Goal: Task Accomplishment & Management: Manage account settings

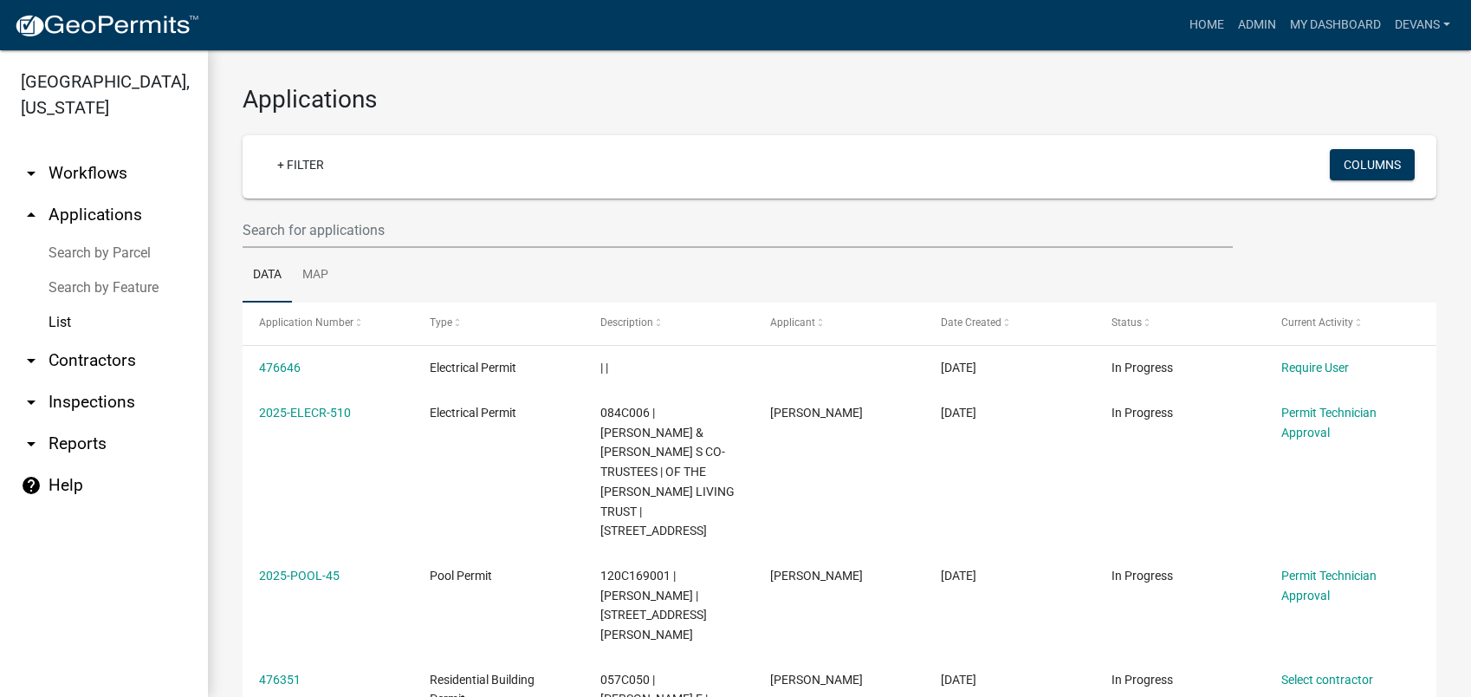
select select "1: 25"
click at [303, 166] on link "+ Filter" at bounding box center [300, 164] width 75 height 31
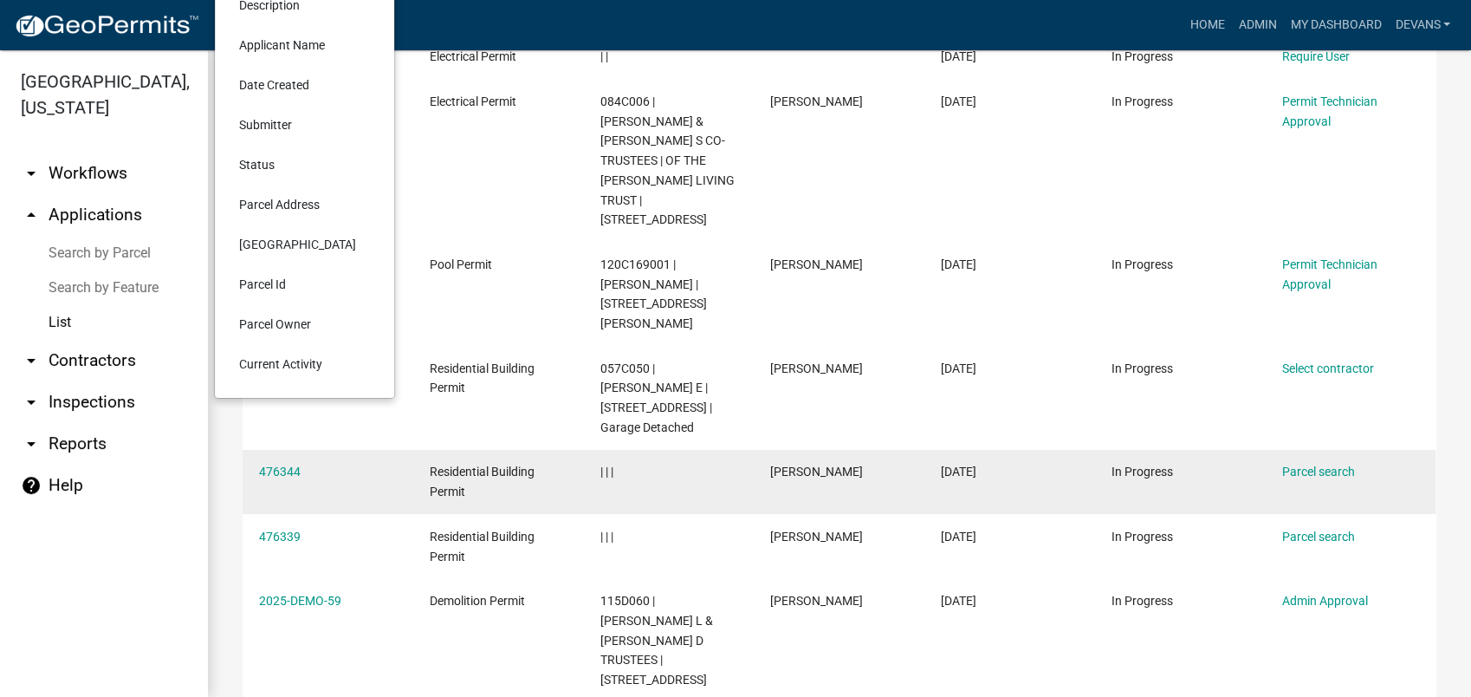
scroll to position [192, 0]
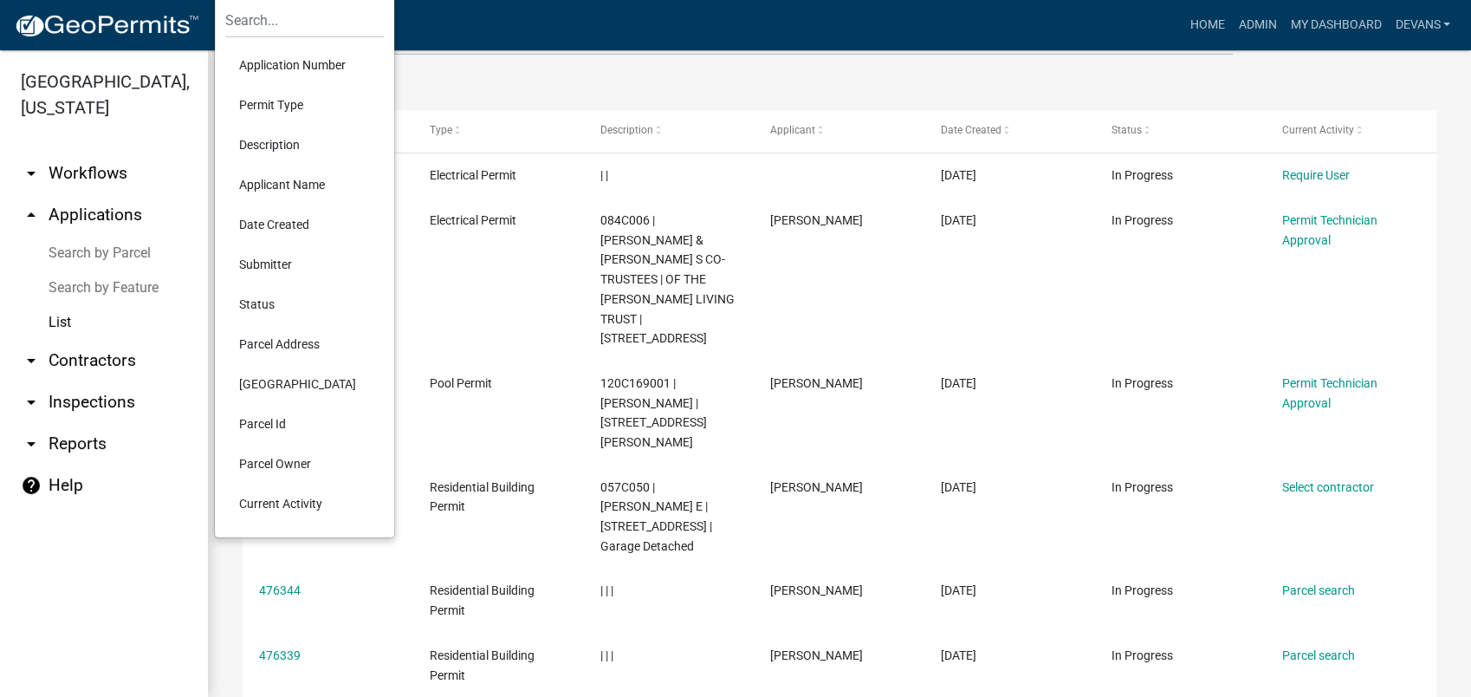
click at [317, 498] on li "Current Activity" at bounding box center [304, 503] width 159 height 40
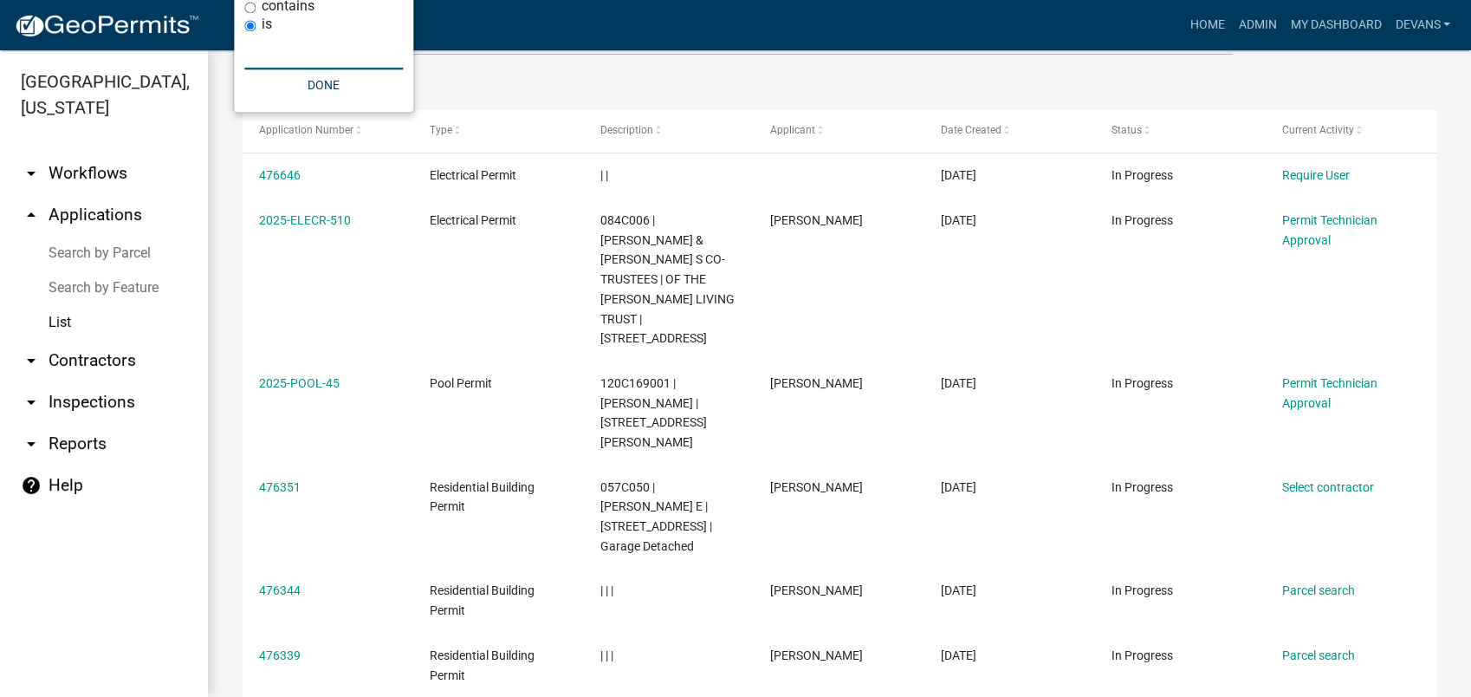
click at [292, 64] on input "text" at bounding box center [323, 52] width 159 height 36
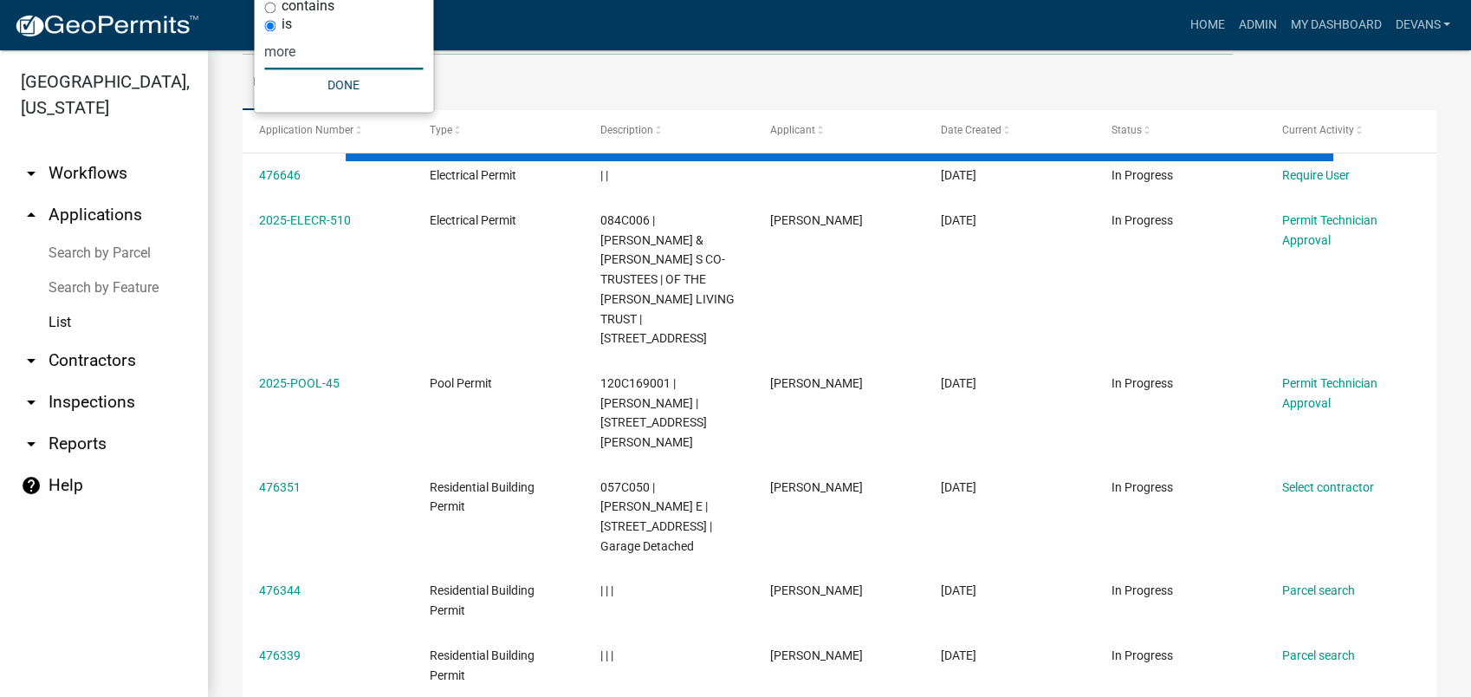
scroll to position [0, 0]
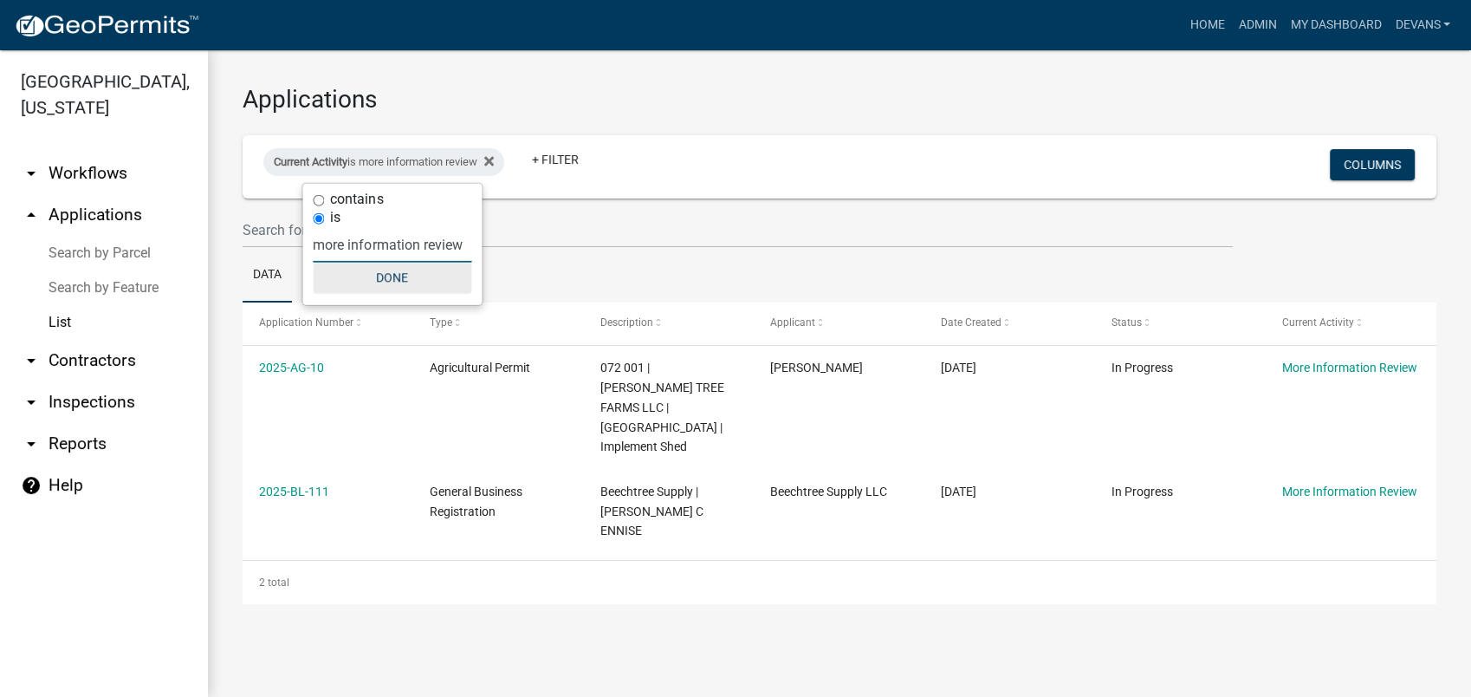
type input "more information review"
click at [385, 271] on button "Done" at bounding box center [392, 278] width 159 height 31
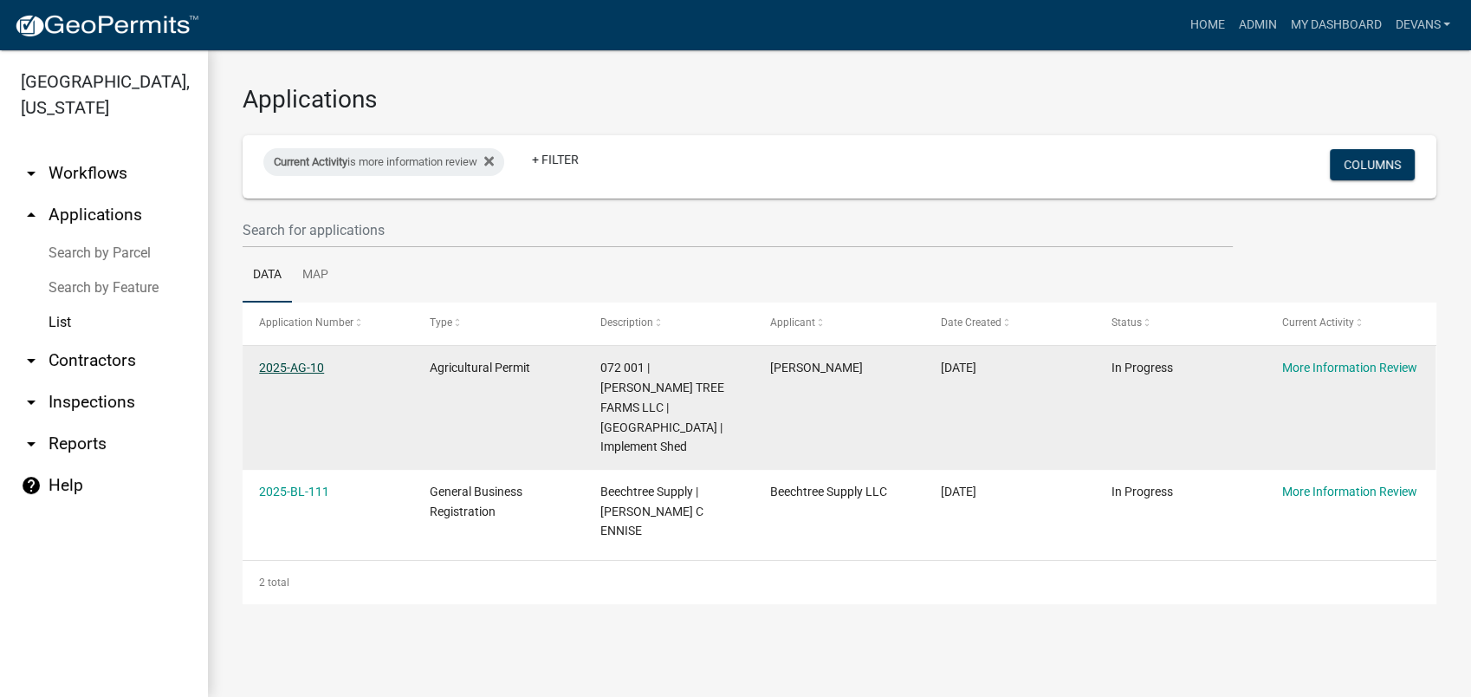
click at [288, 367] on link "2025-AG-10" at bounding box center [291, 367] width 65 height 14
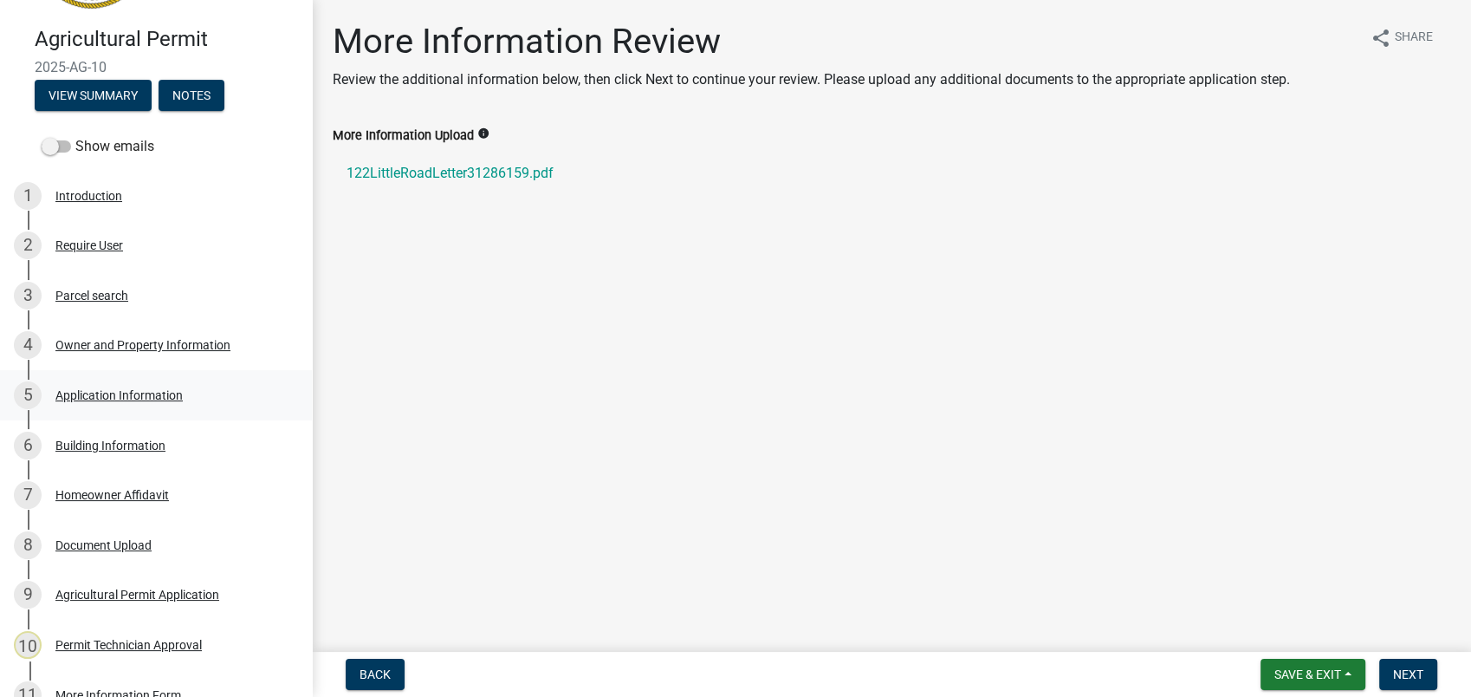
scroll to position [367, 0]
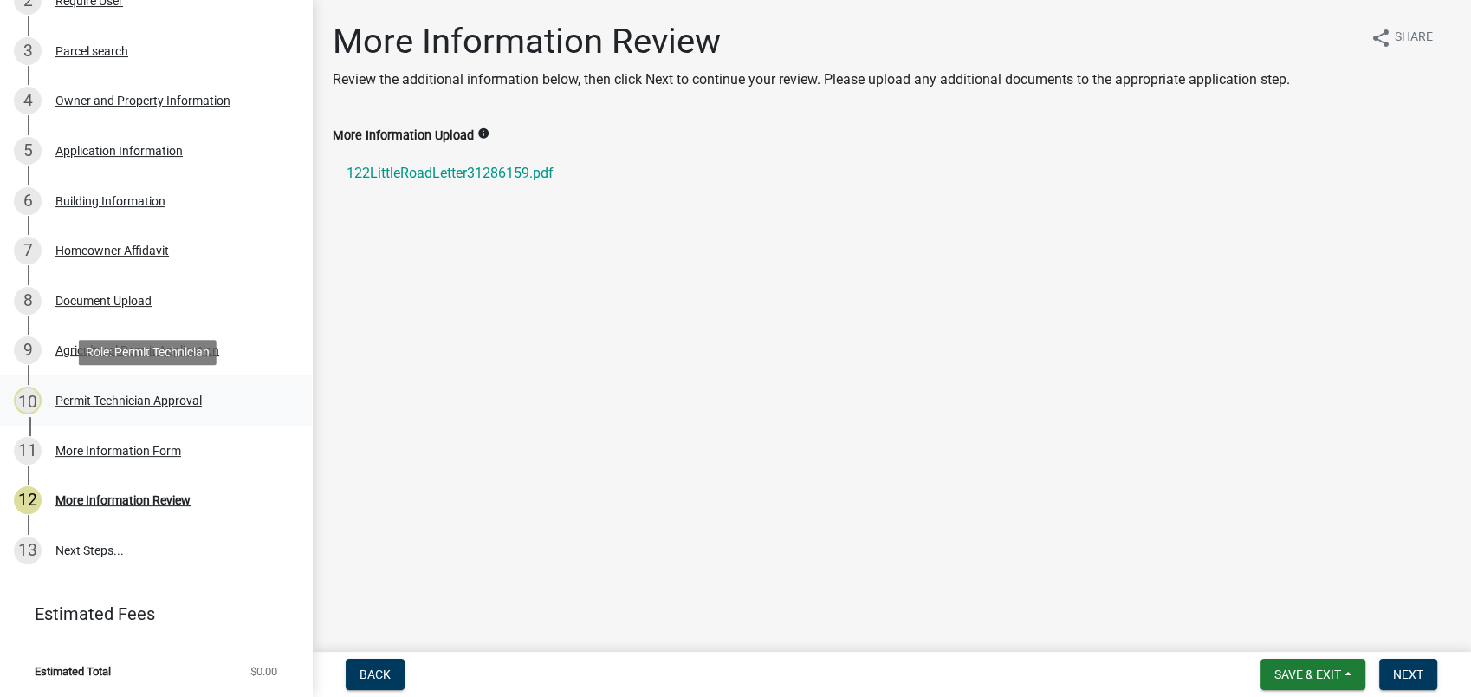
click at [107, 398] on div "Permit Technician Approval" at bounding box center [128, 400] width 146 height 12
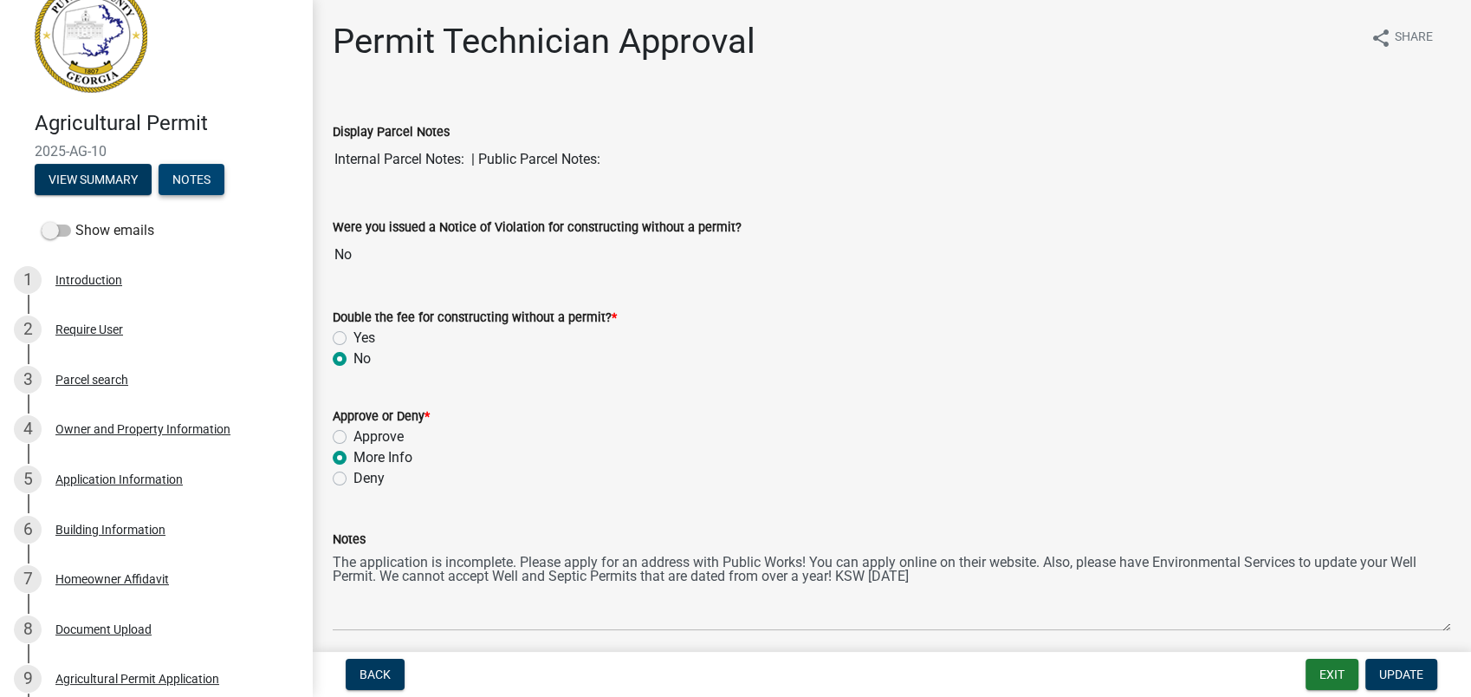
scroll to position [0, 0]
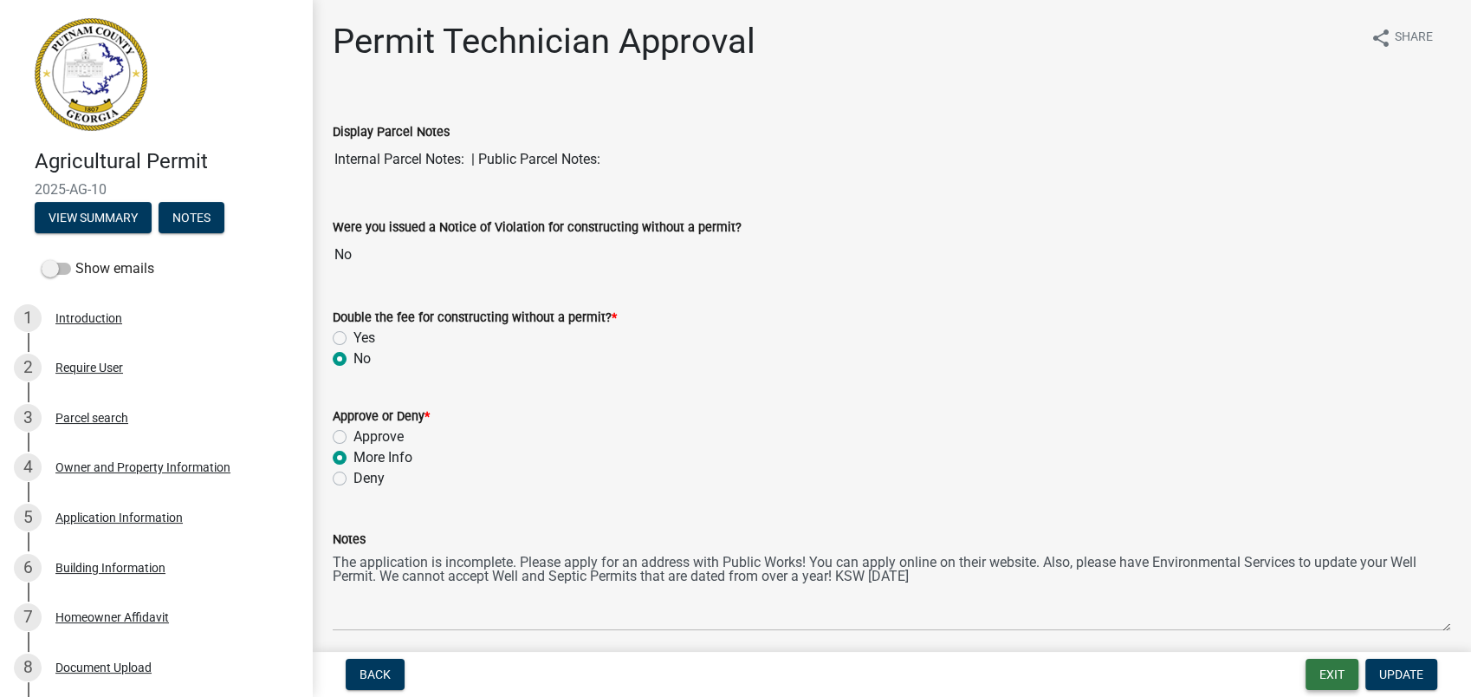
click at [1322, 678] on button "Exit" at bounding box center [1332, 673] width 53 height 31
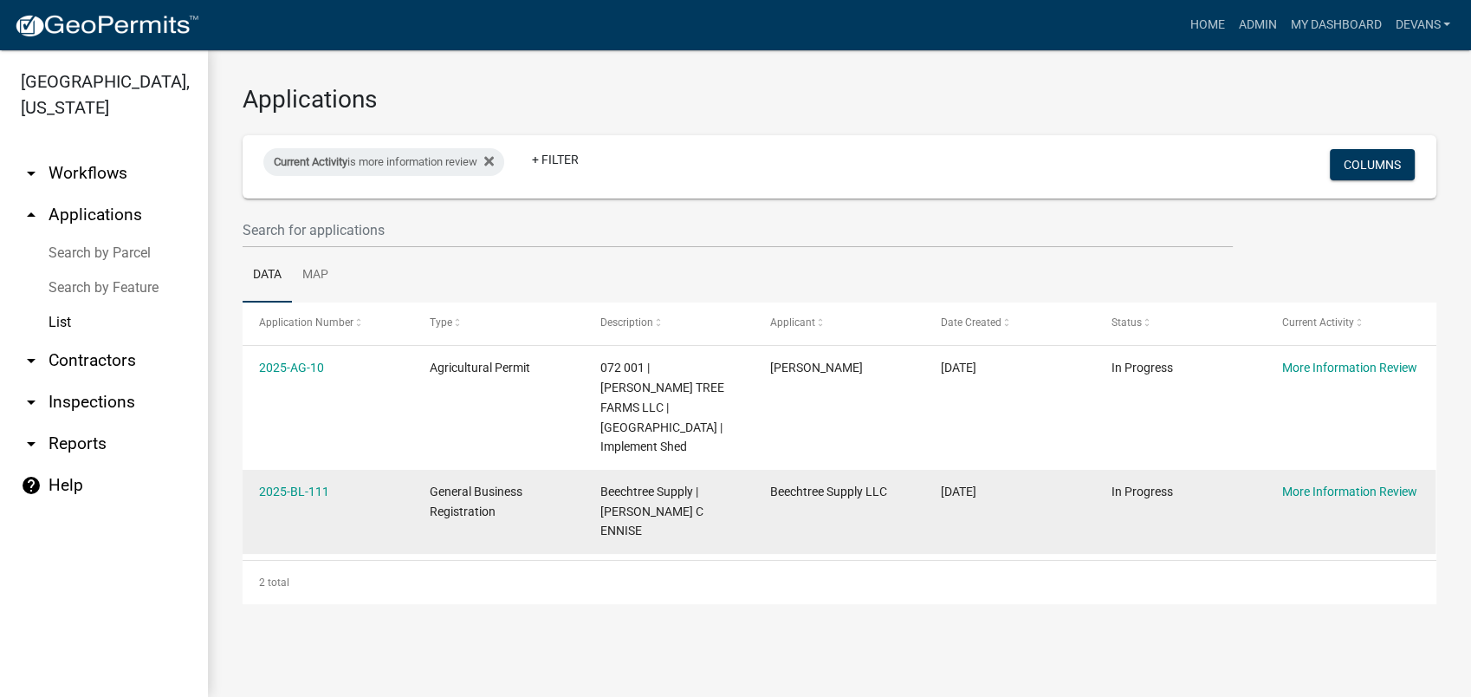
drag, startPoint x: 288, startPoint y: 367, endPoint x: 1427, endPoint y: 481, distance: 1145.0
click at [1427, 481] on div "Applications Current Activity is more information review + Filter Columns Data …" at bounding box center [839, 343] width 1263 height 587
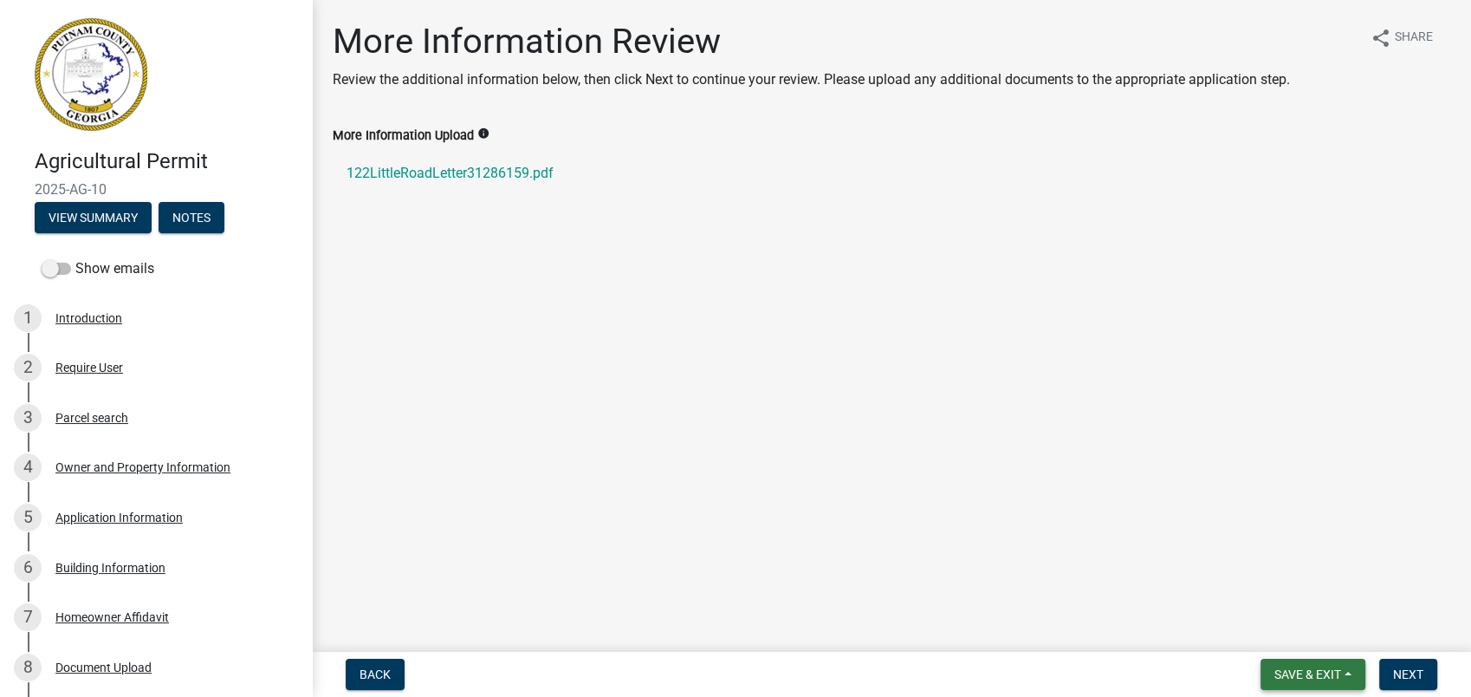
click at [1309, 665] on button "Save & Exit" at bounding box center [1313, 673] width 105 height 31
click at [1275, 620] on button "Save & Exit" at bounding box center [1296, 629] width 139 height 42
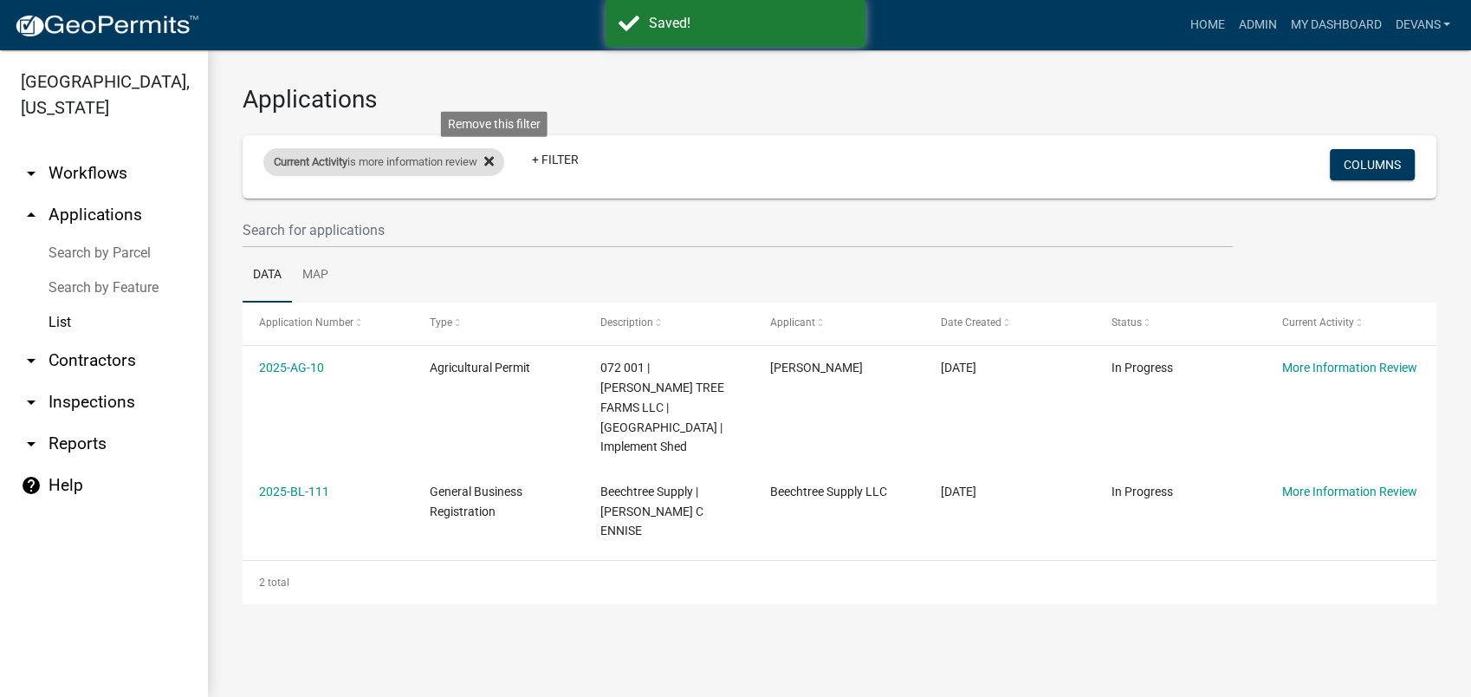
click at [494, 159] on icon at bounding box center [489, 161] width 10 height 10
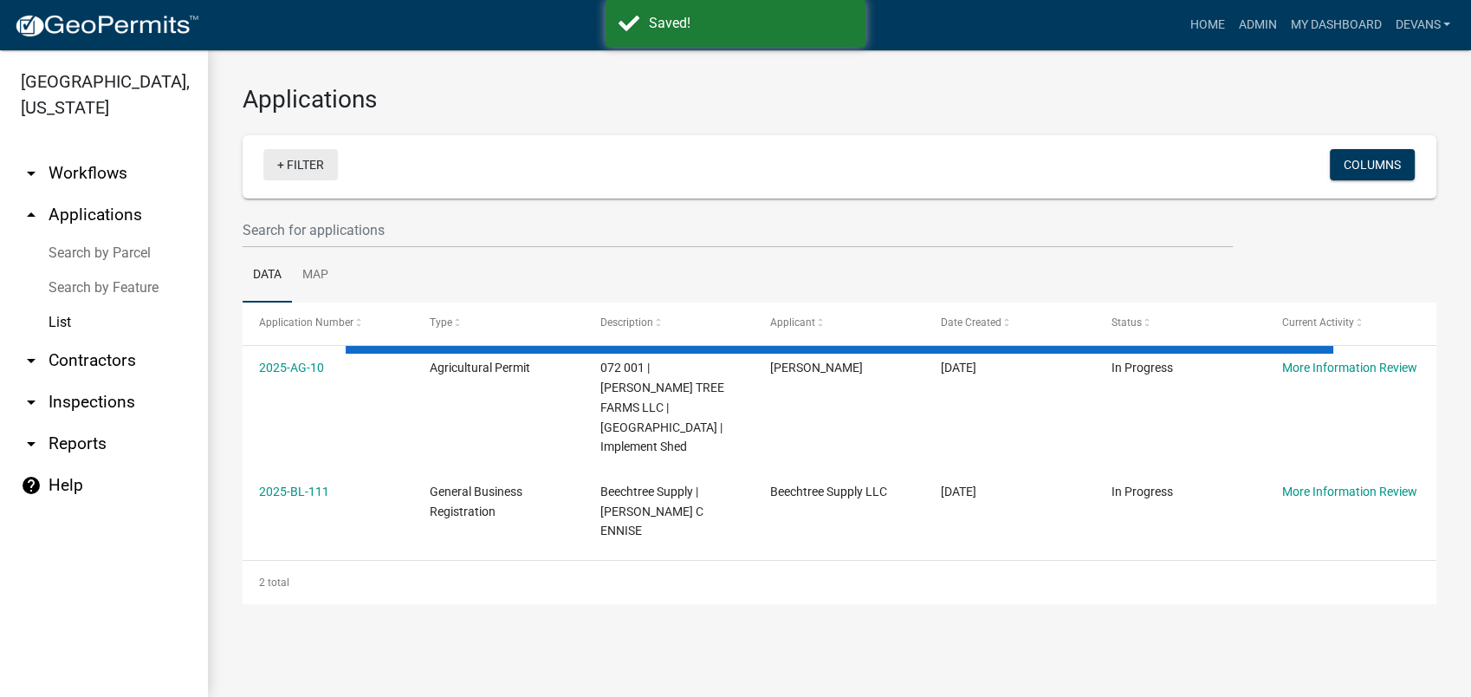
select select "1: 25"
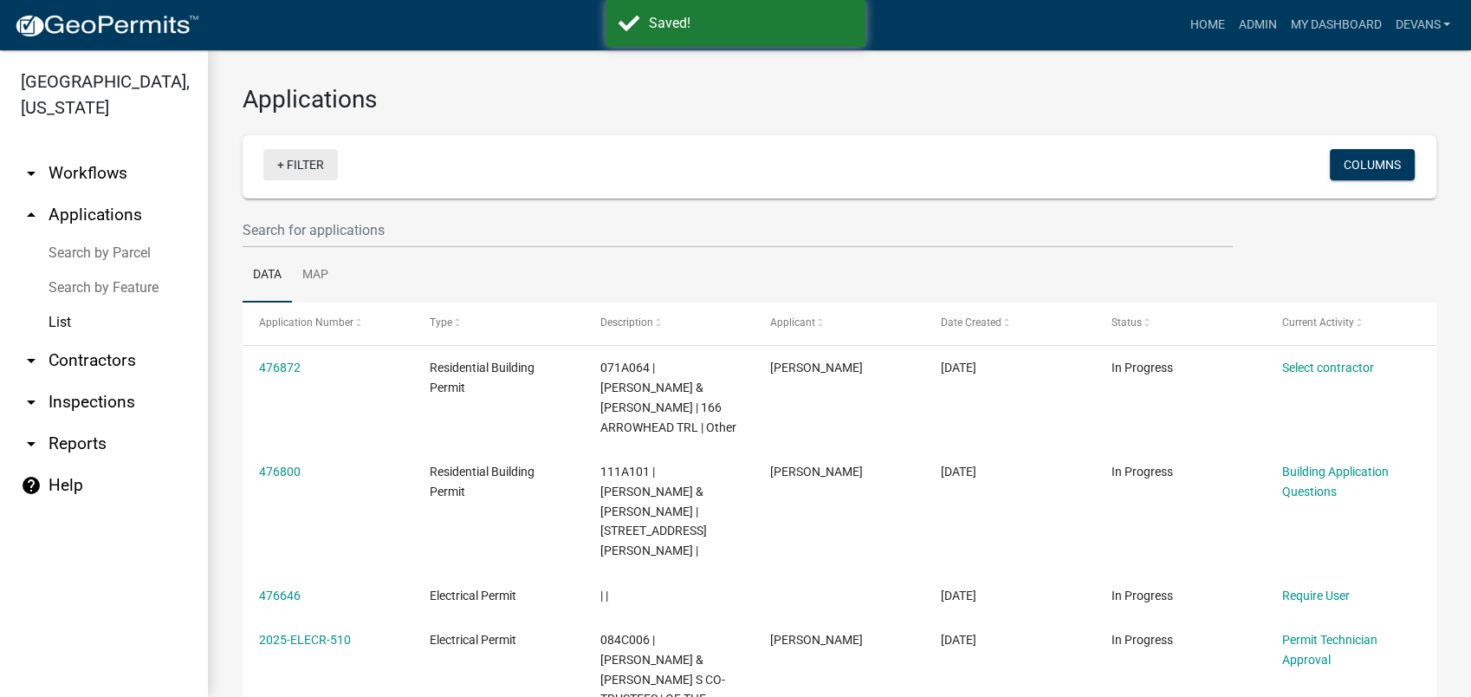
click at [308, 159] on link "+ Filter" at bounding box center [300, 164] width 75 height 31
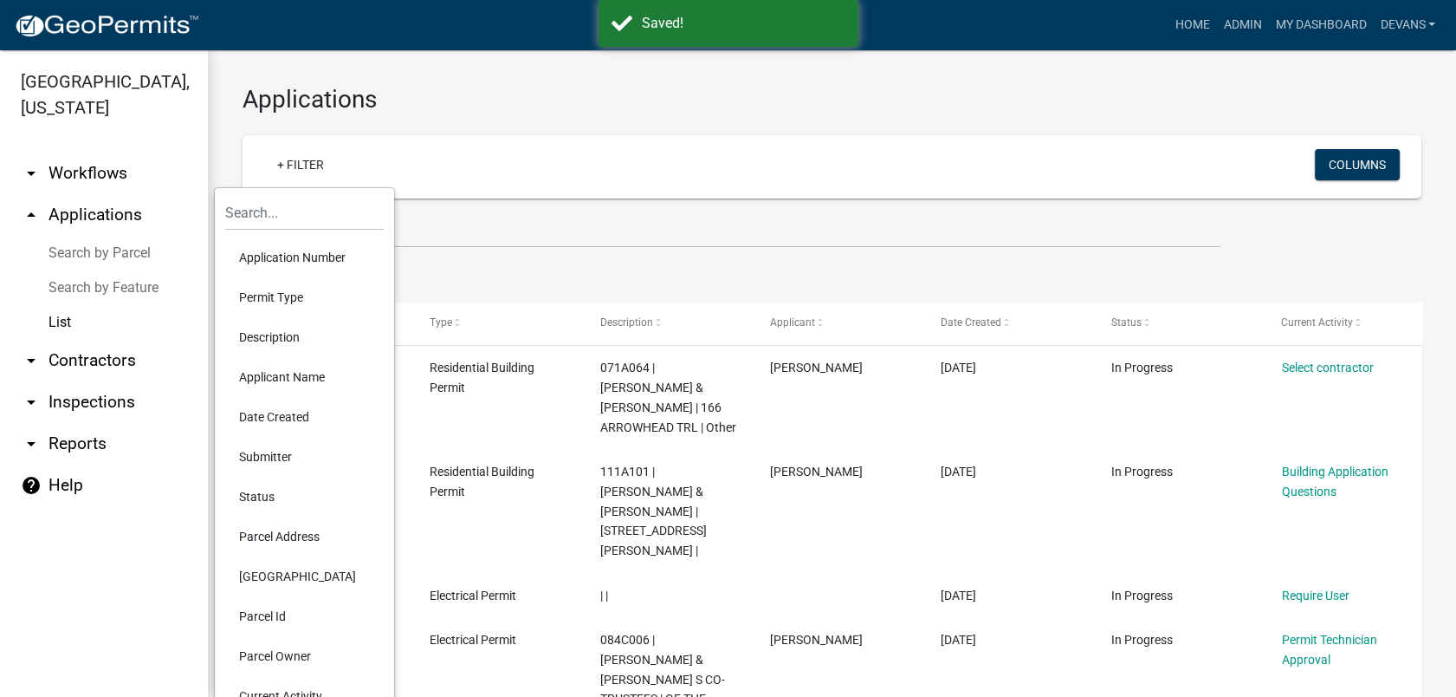
click at [286, 693] on li "Current Activity" at bounding box center [304, 696] width 159 height 40
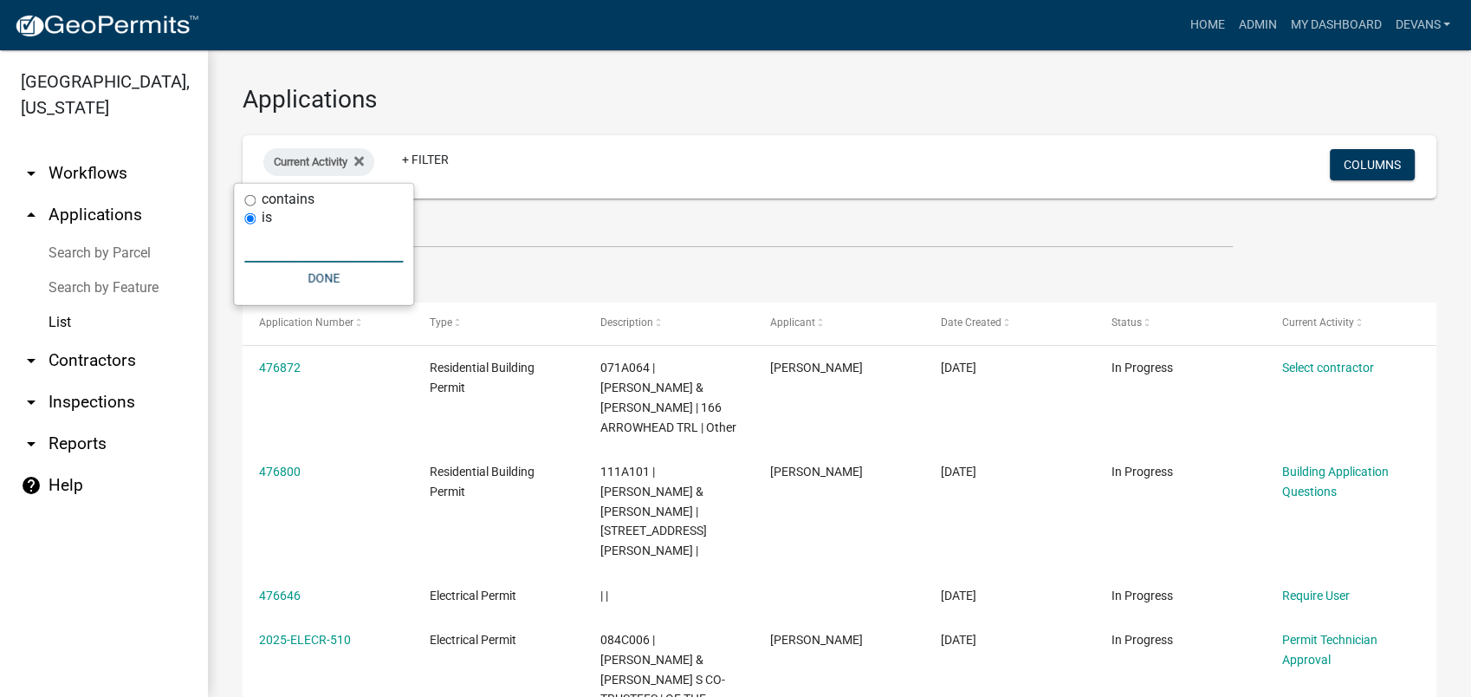
click at [268, 261] on input "text" at bounding box center [323, 245] width 159 height 36
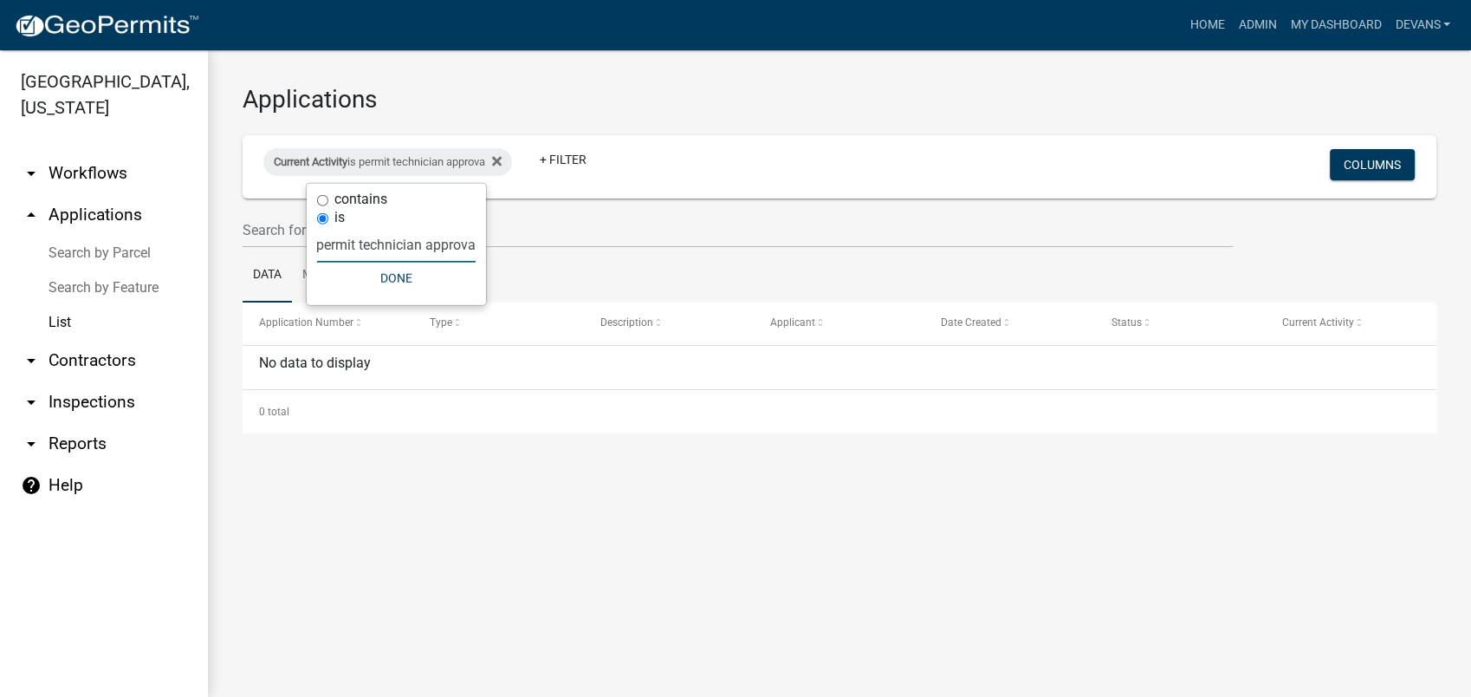
type input "permit technician approval"
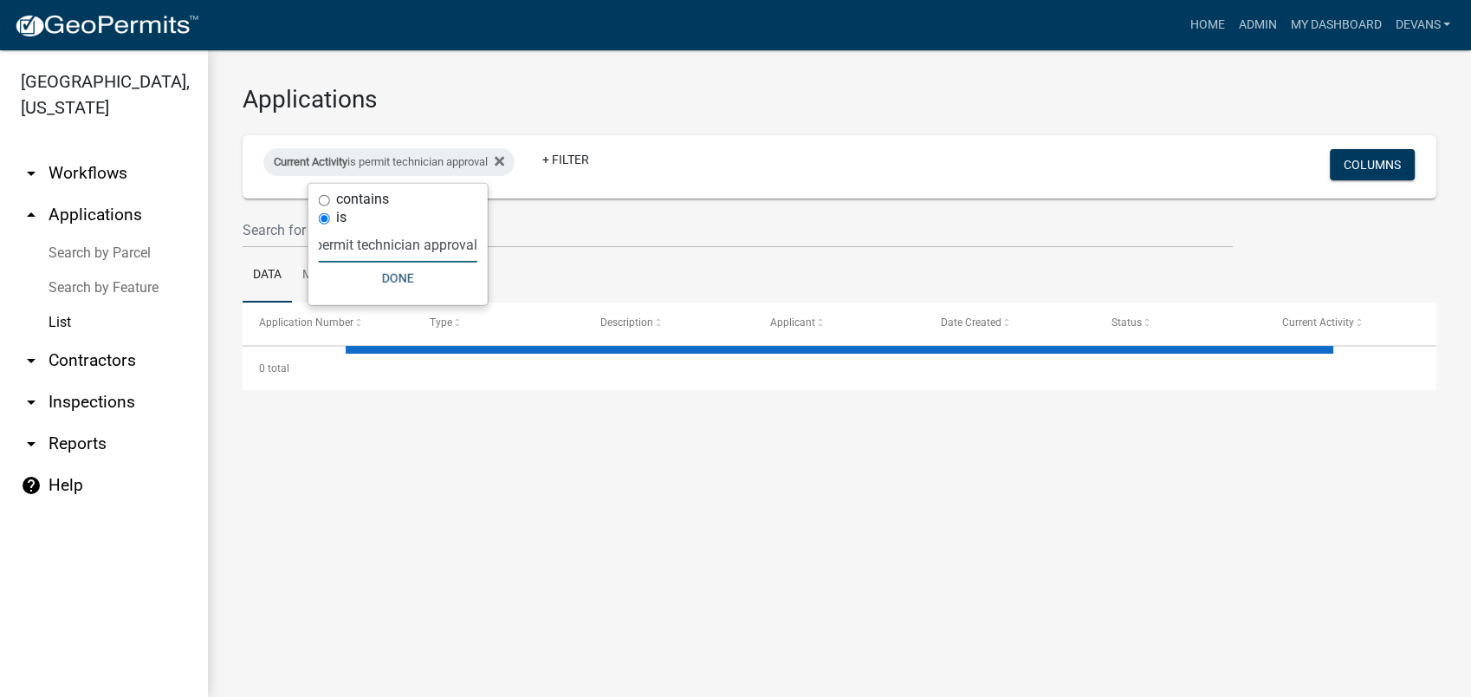
select select "1: 25"
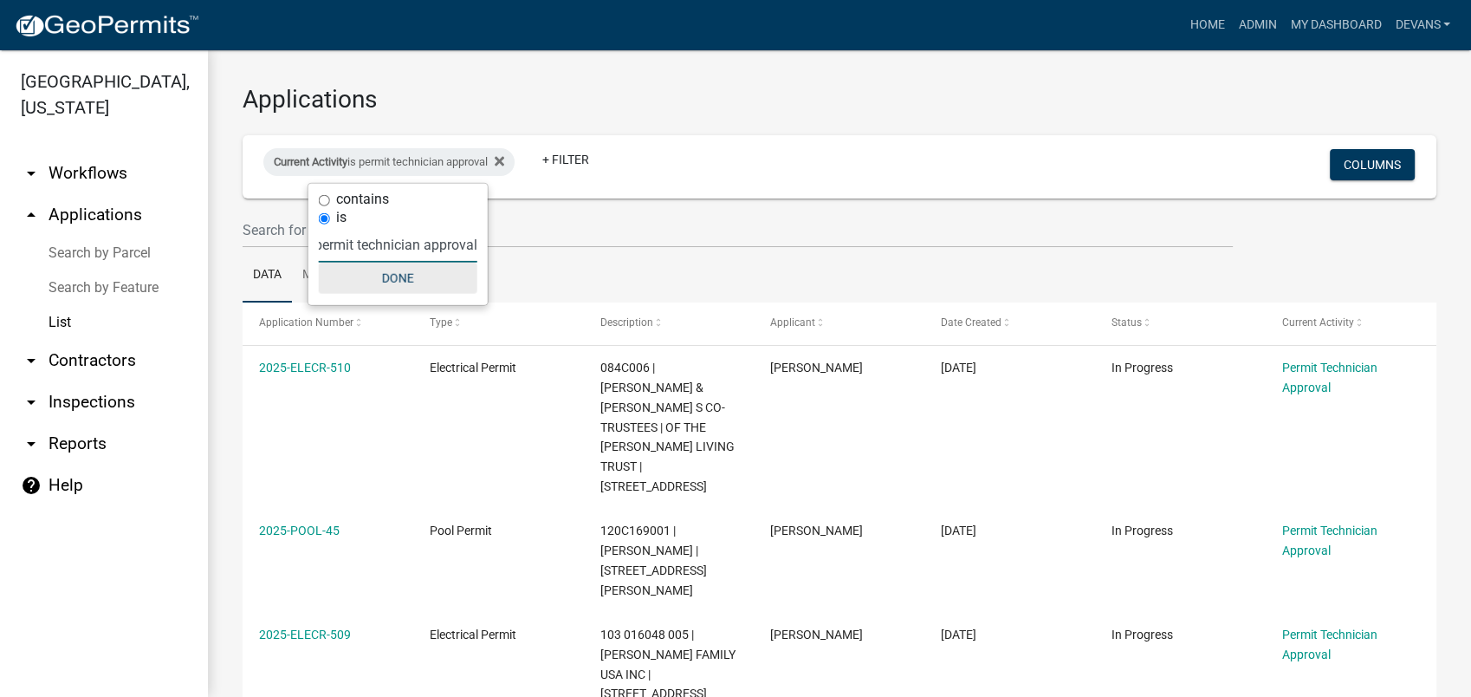
type input "permit technician approval"
click at [384, 277] on button "Done" at bounding box center [398, 278] width 159 height 31
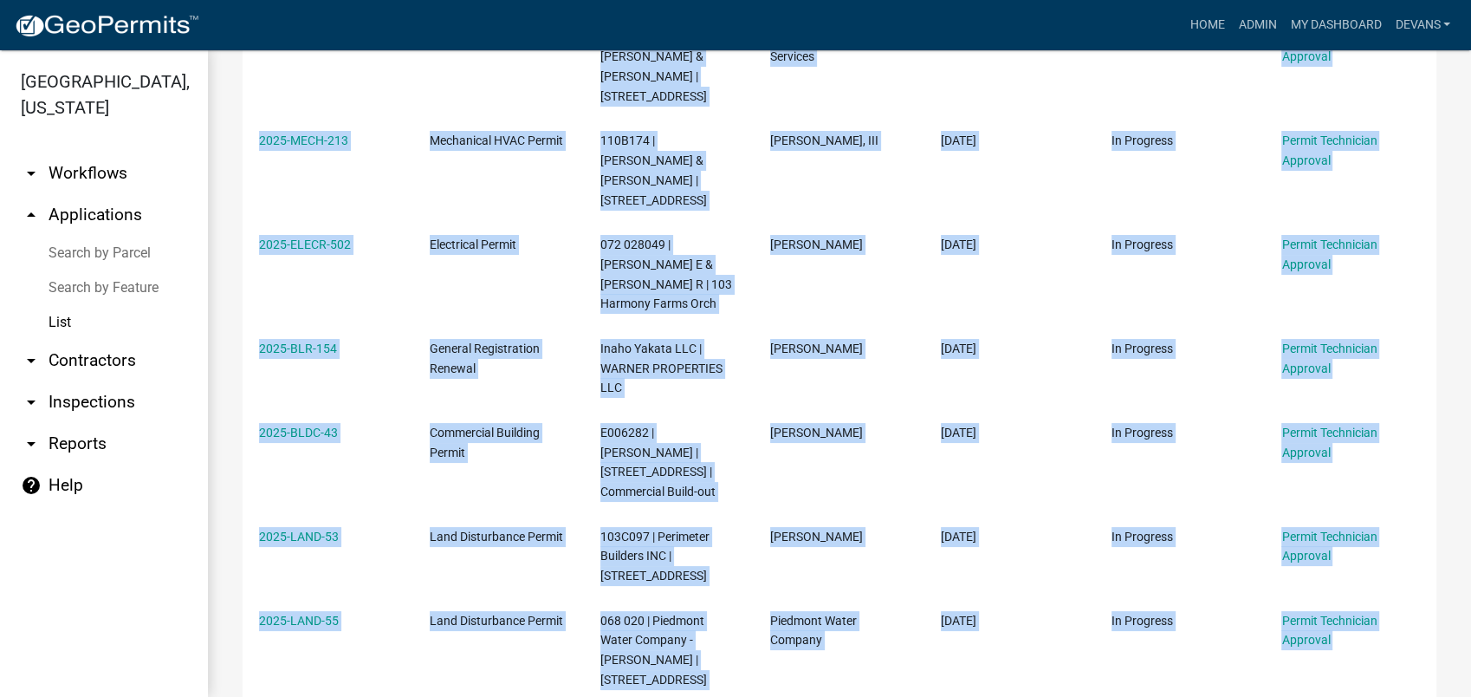
scroll to position [978, 0]
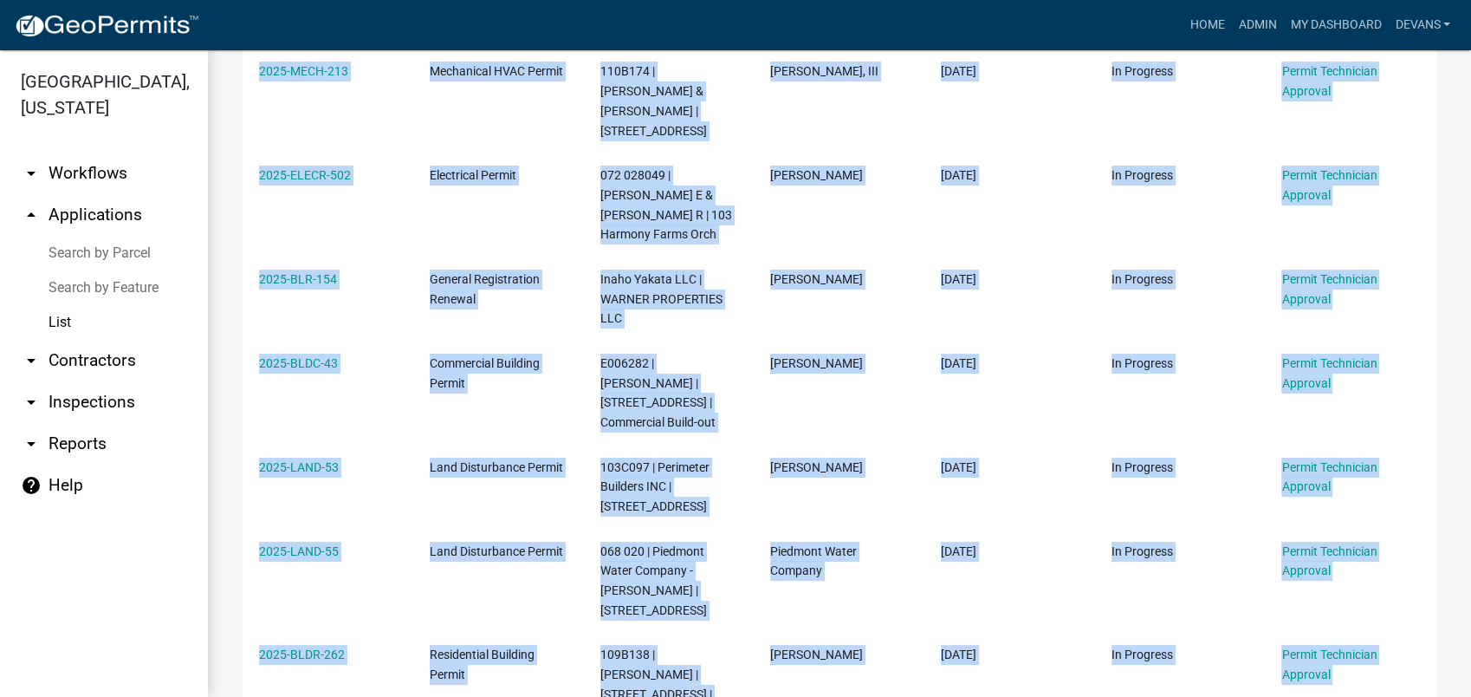
drag, startPoint x: 258, startPoint y: 356, endPoint x: 1360, endPoint y: 568, distance: 1122.4
click at [1360, 568] on div "Application Number Type Description Applicant Date Created Status Current Activ…" at bounding box center [840, 55] width 1194 height 1463
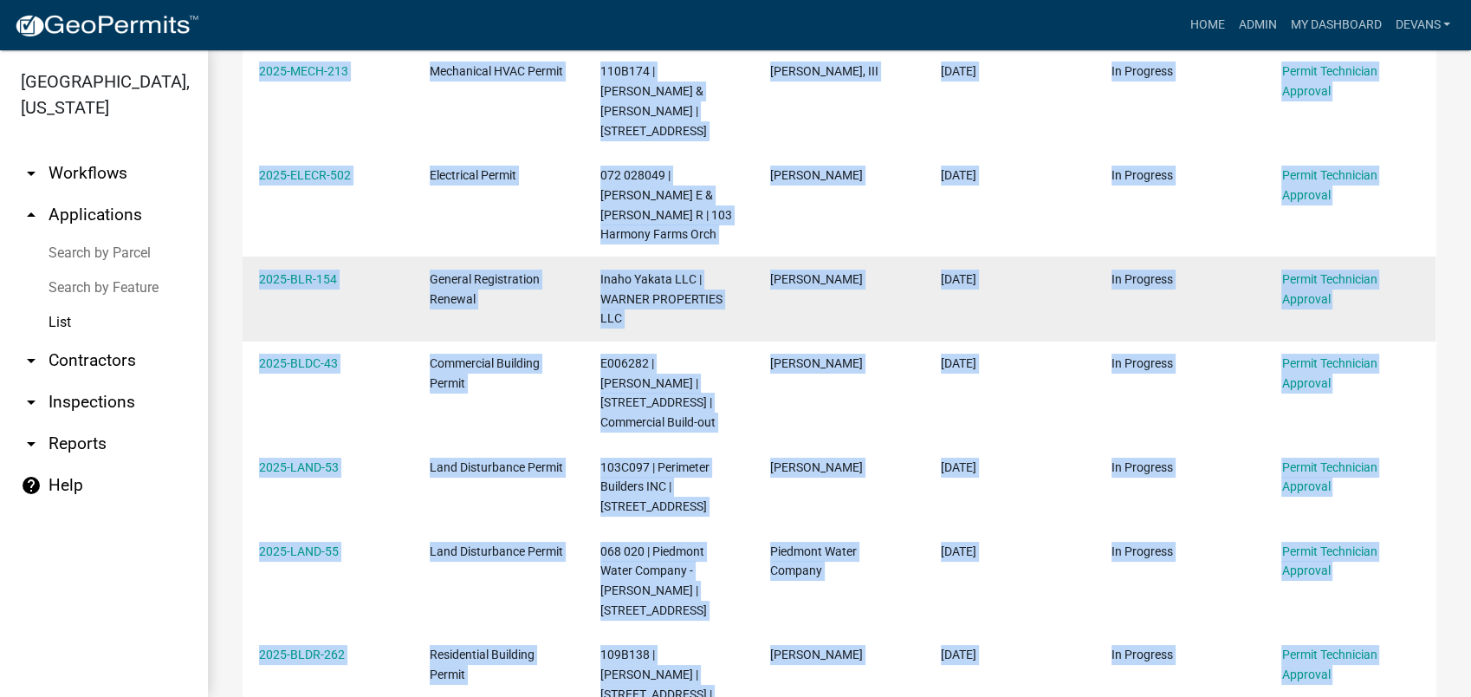
copy div "2025-ELECR-510 Electrical Permit 084C006 | GREVAS JAMES T & GLORIA S CO-TRUSTEE…"
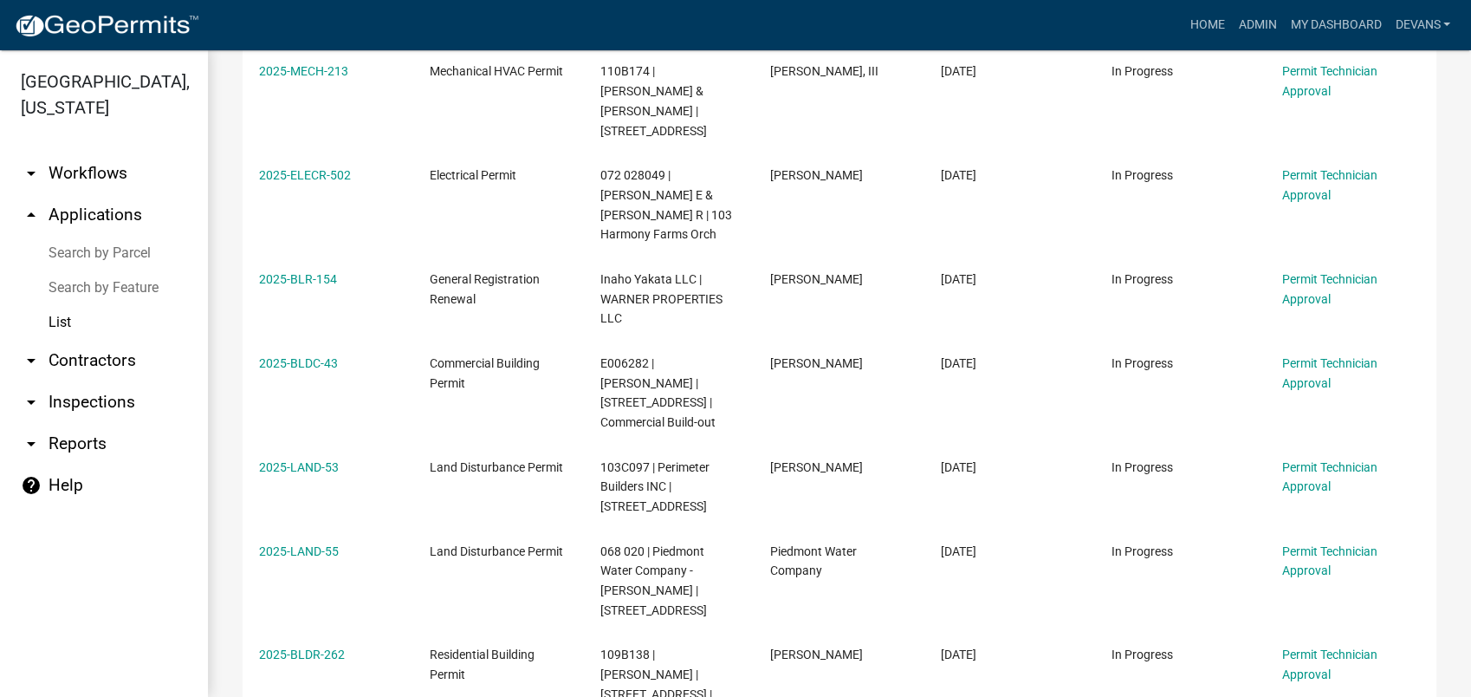
click at [54, 323] on link "List" at bounding box center [104, 322] width 208 height 35
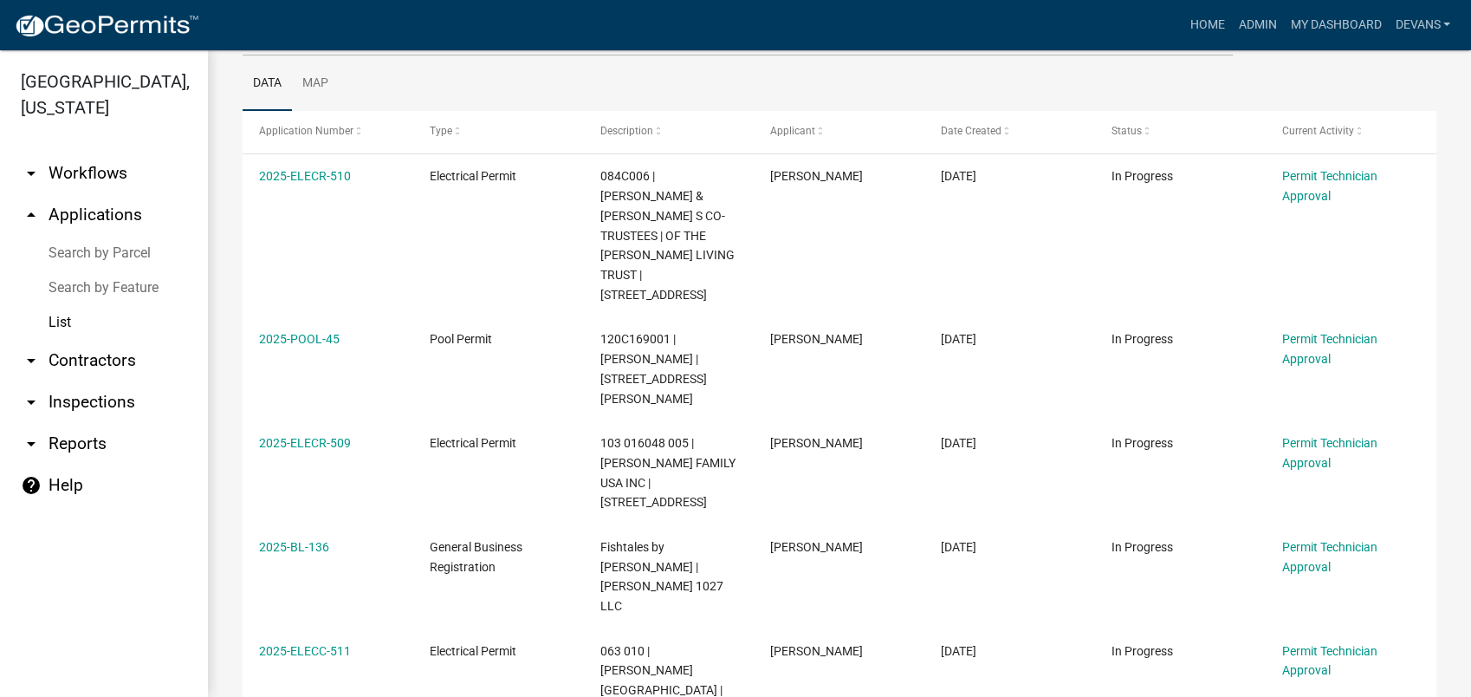
scroll to position [0, 0]
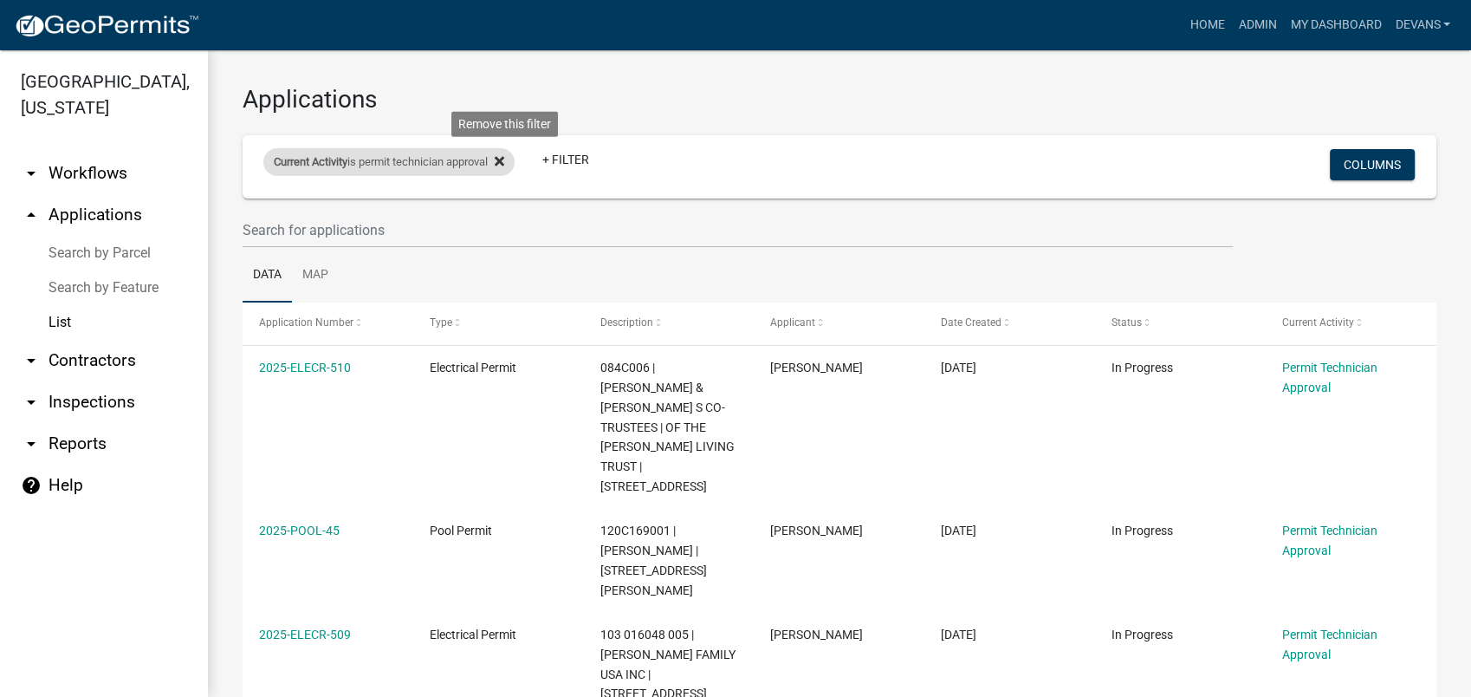
click at [504, 159] on icon at bounding box center [500, 161] width 10 height 10
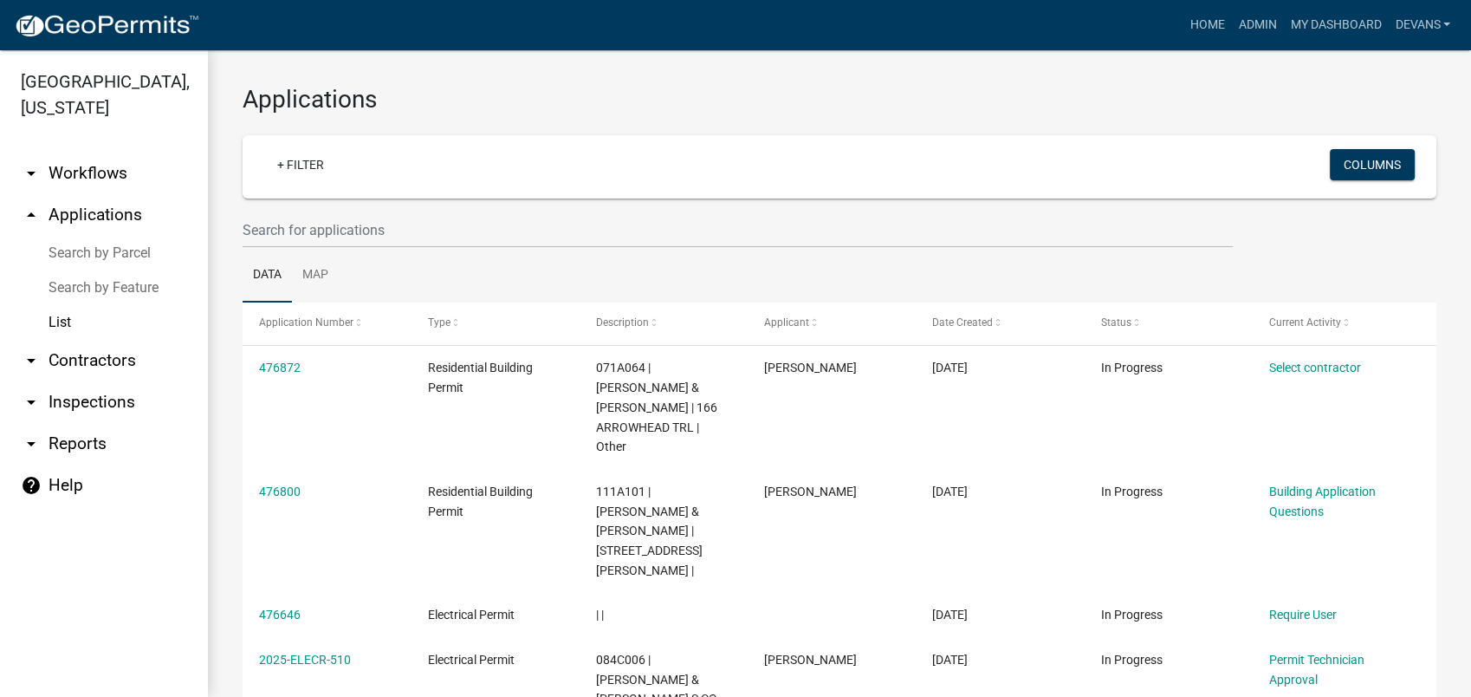
click at [55, 317] on link "List" at bounding box center [104, 322] width 208 height 35
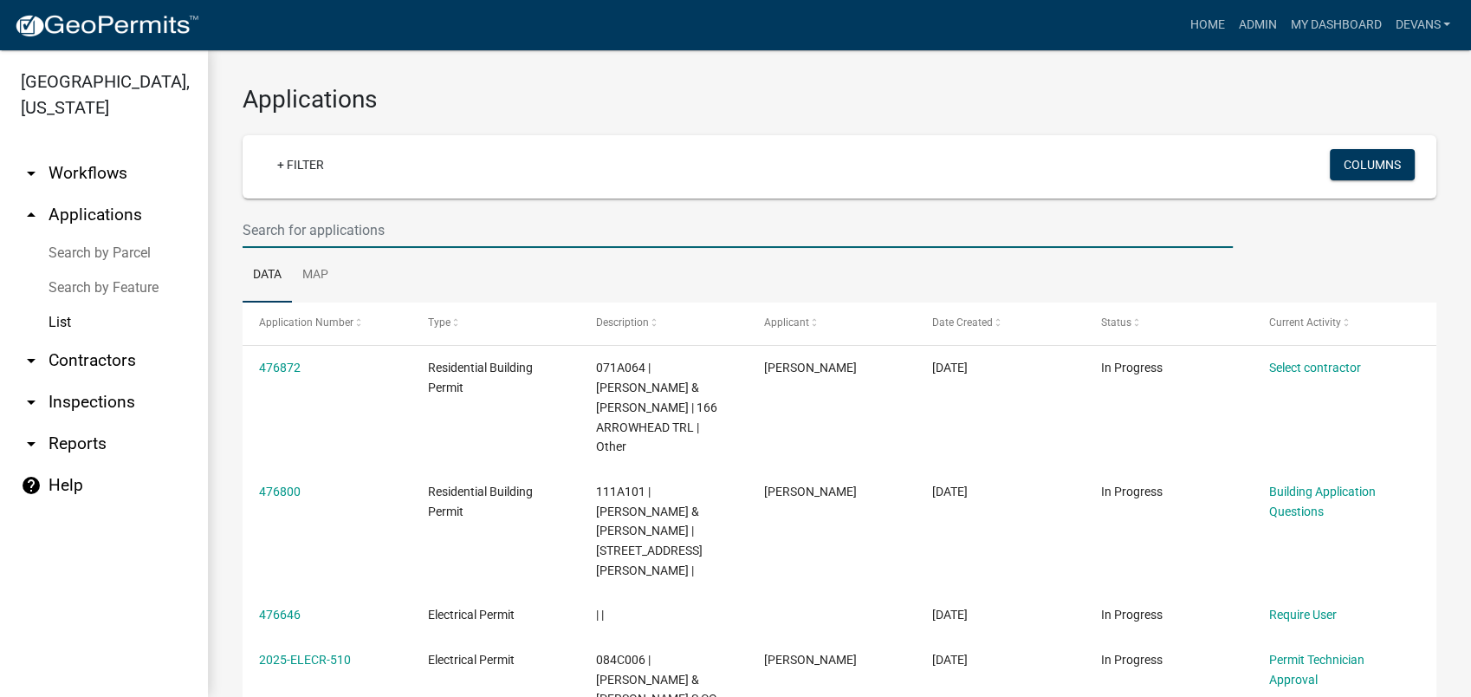
click at [261, 238] on input "text" at bounding box center [738, 230] width 990 height 36
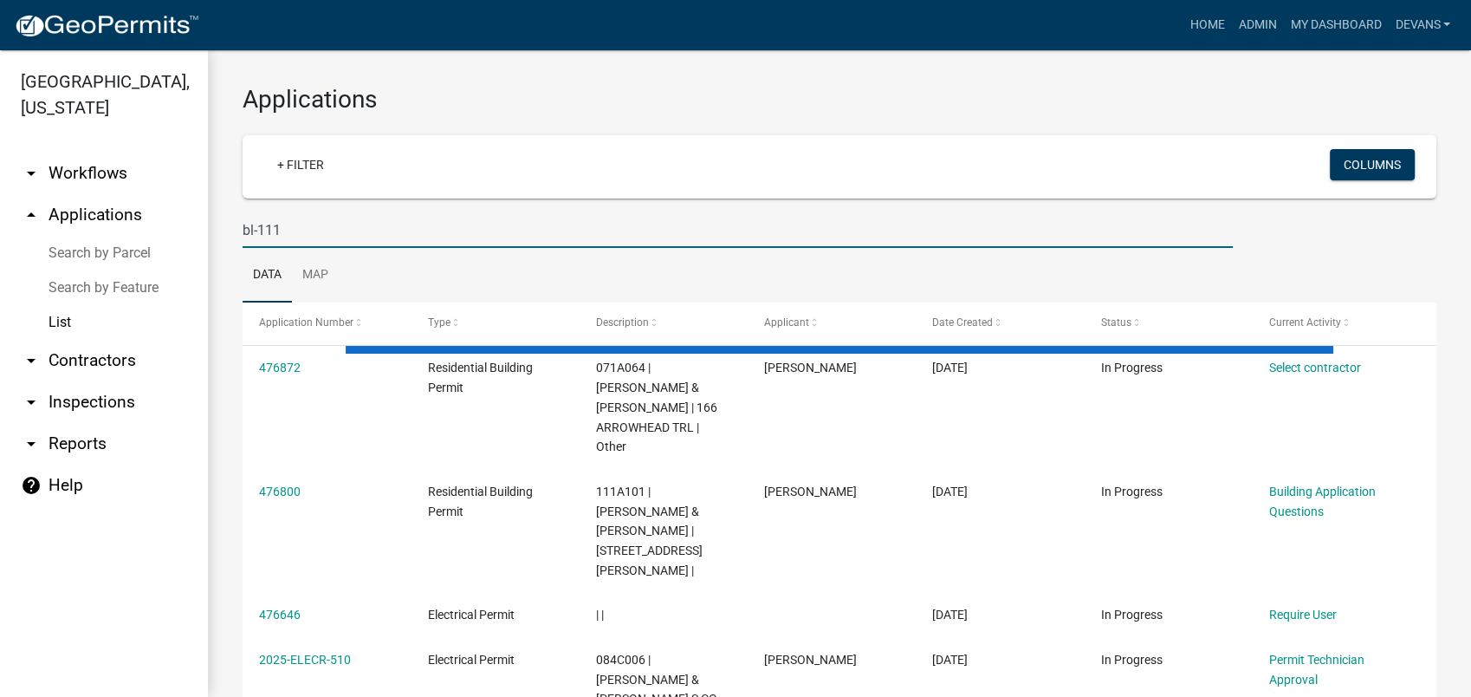
type input "bl-111"
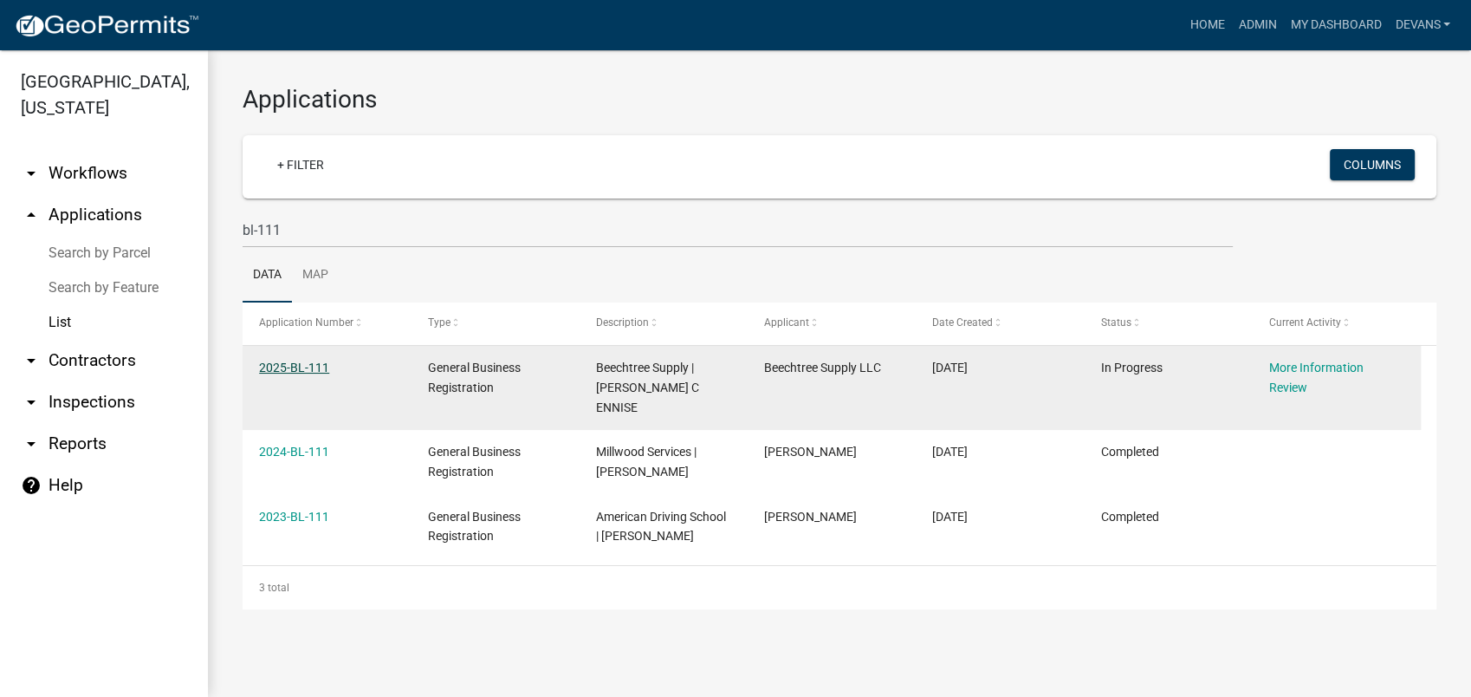
click at [298, 367] on link "2025-BL-111" at bounding box center [294, 367] width 70 height 14
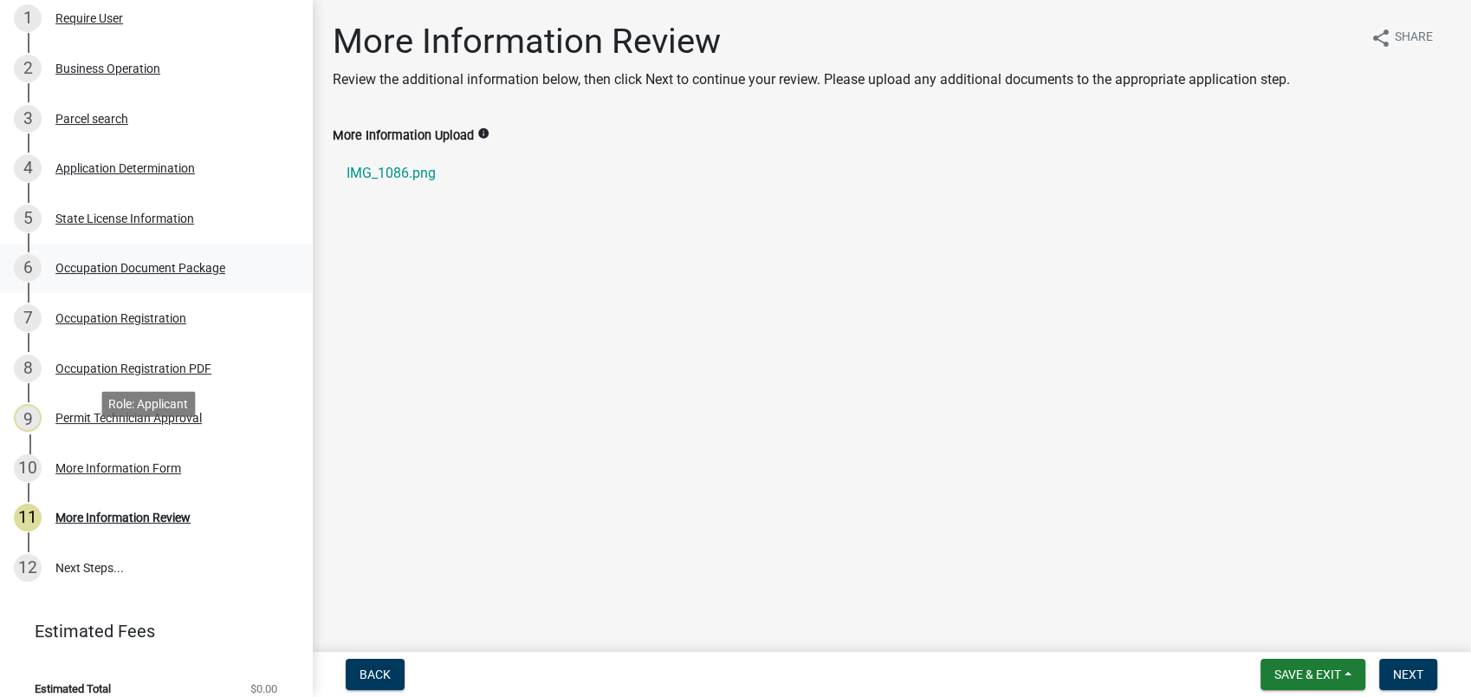
scroll to position [341, 0]
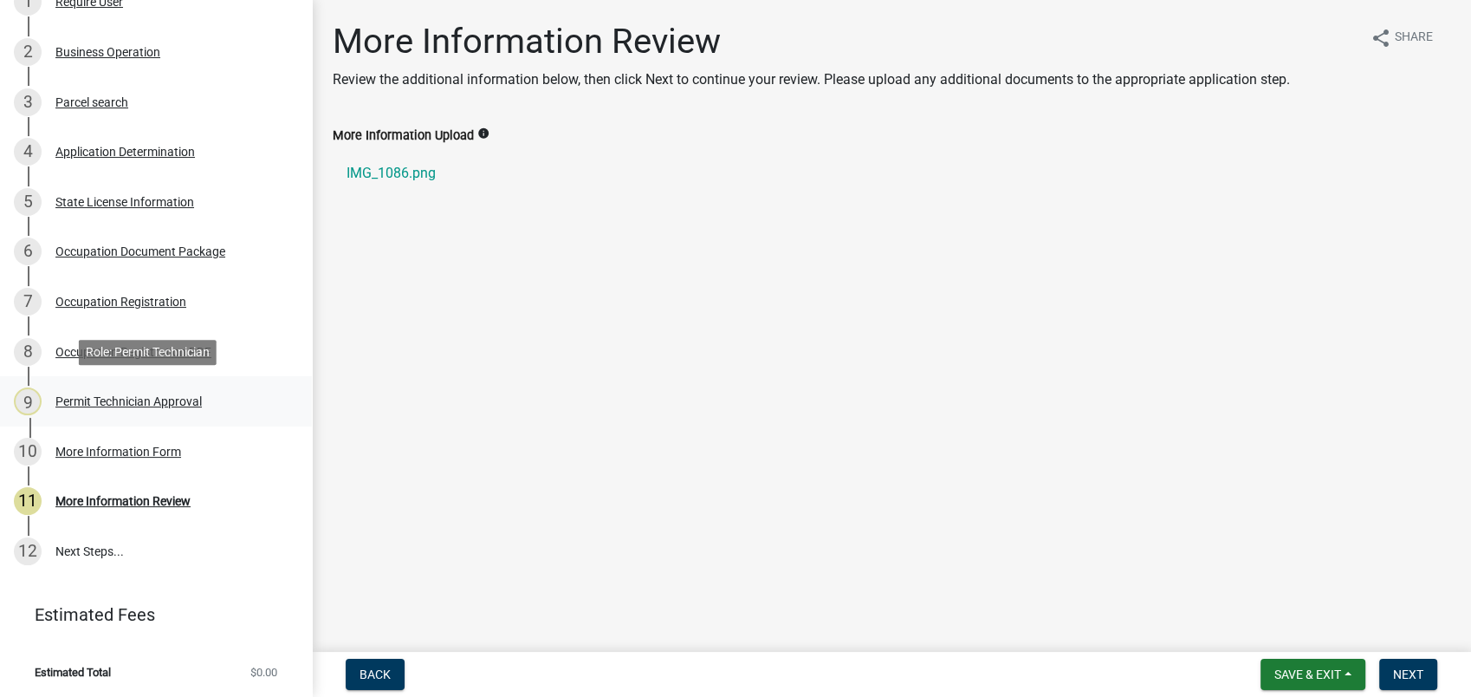
click at [161, 398] on div "Permit Technician Approval" at bounding box center [128, 401] width 146 height 12
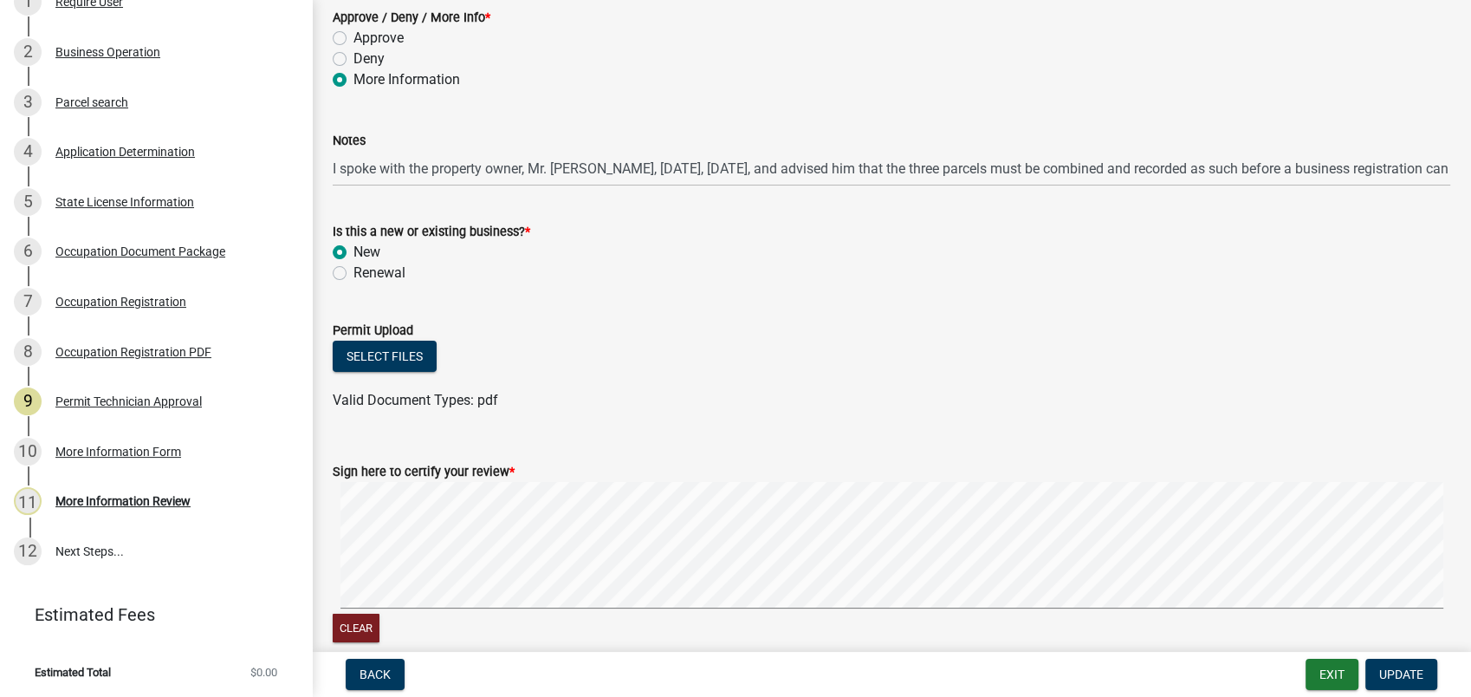
scroll to position [192, 0]
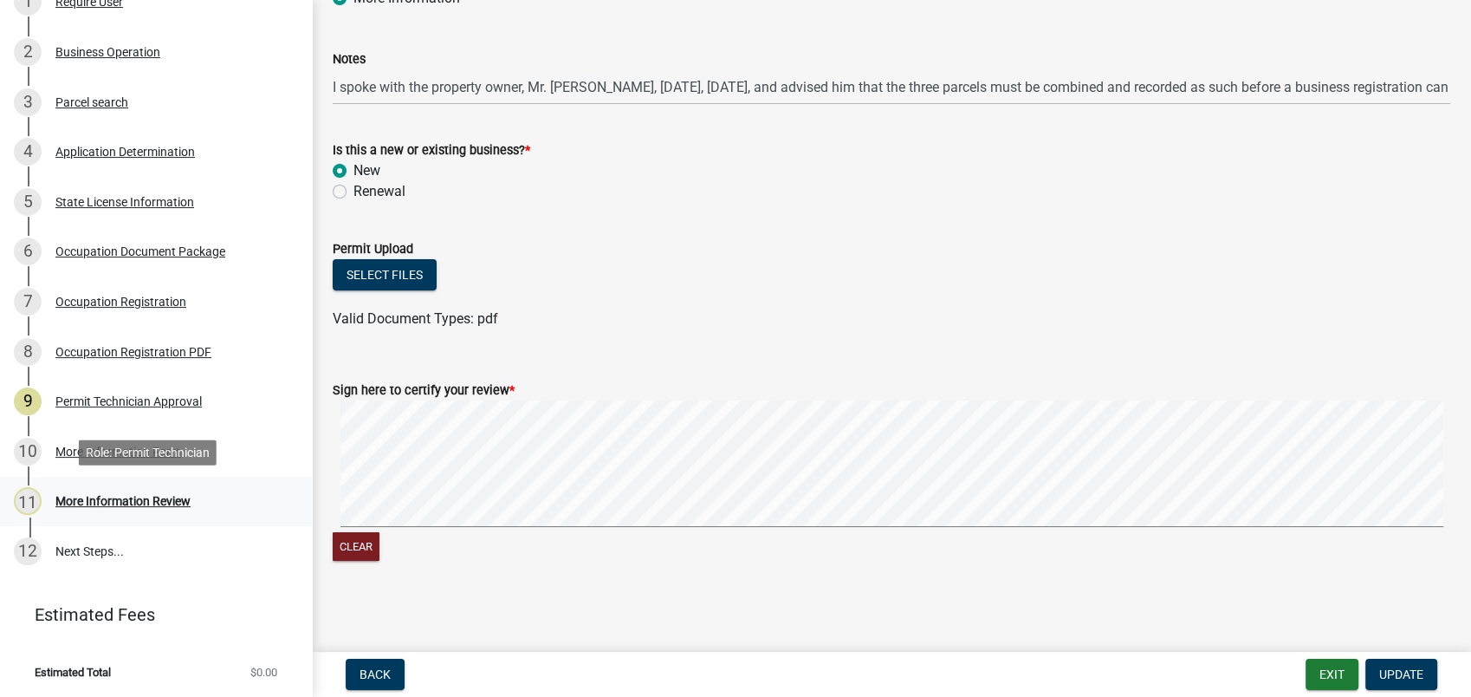
click at [136, 499] on div "More Information Review" at bounding box center [122, 501] width 135 height 12
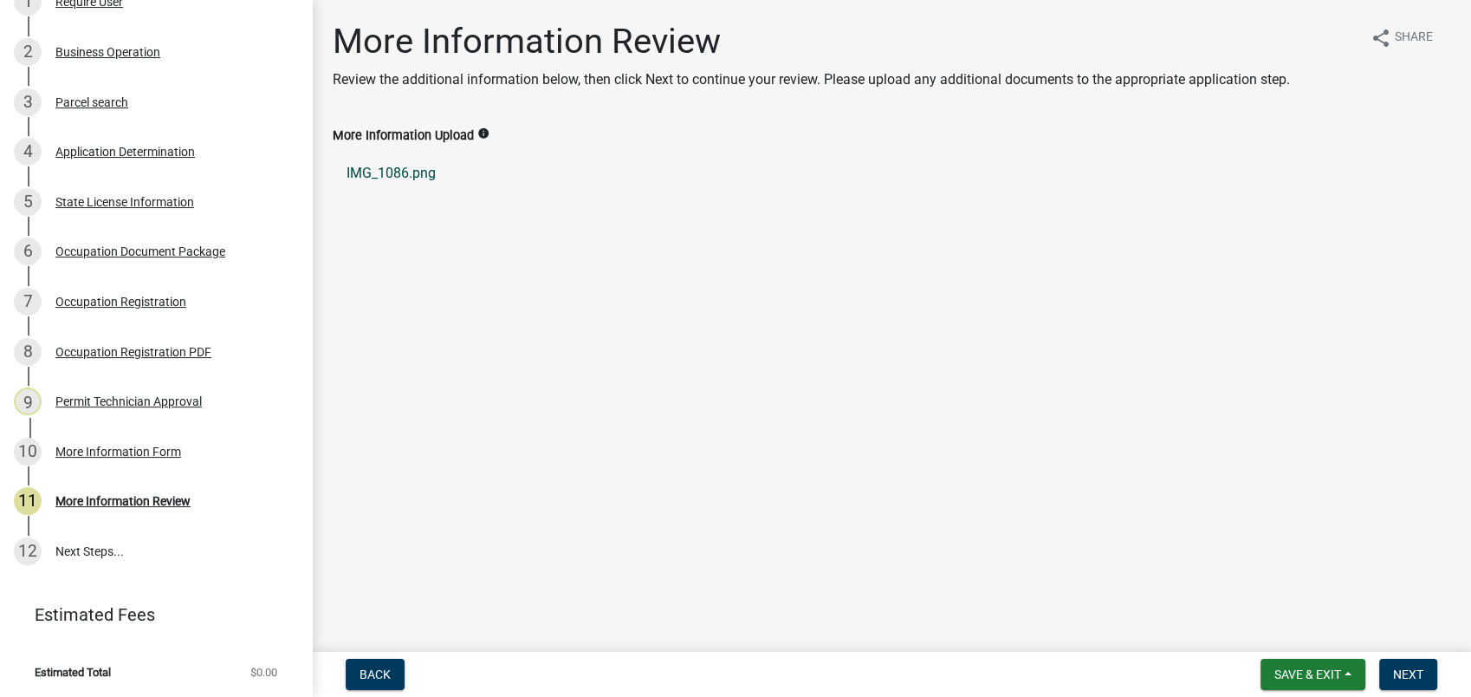
click at [361, 175] on link "IMG_1086.png" at bounding box center [892, 173] width 1118 height 42
click at [1307, 667] on span "Save & Exit" at bounding box center [1308, 674] width 67 height 14
click at [1311, 639] on button "Save & Exit" at bounding box center [1296, 629] width 139 height 42
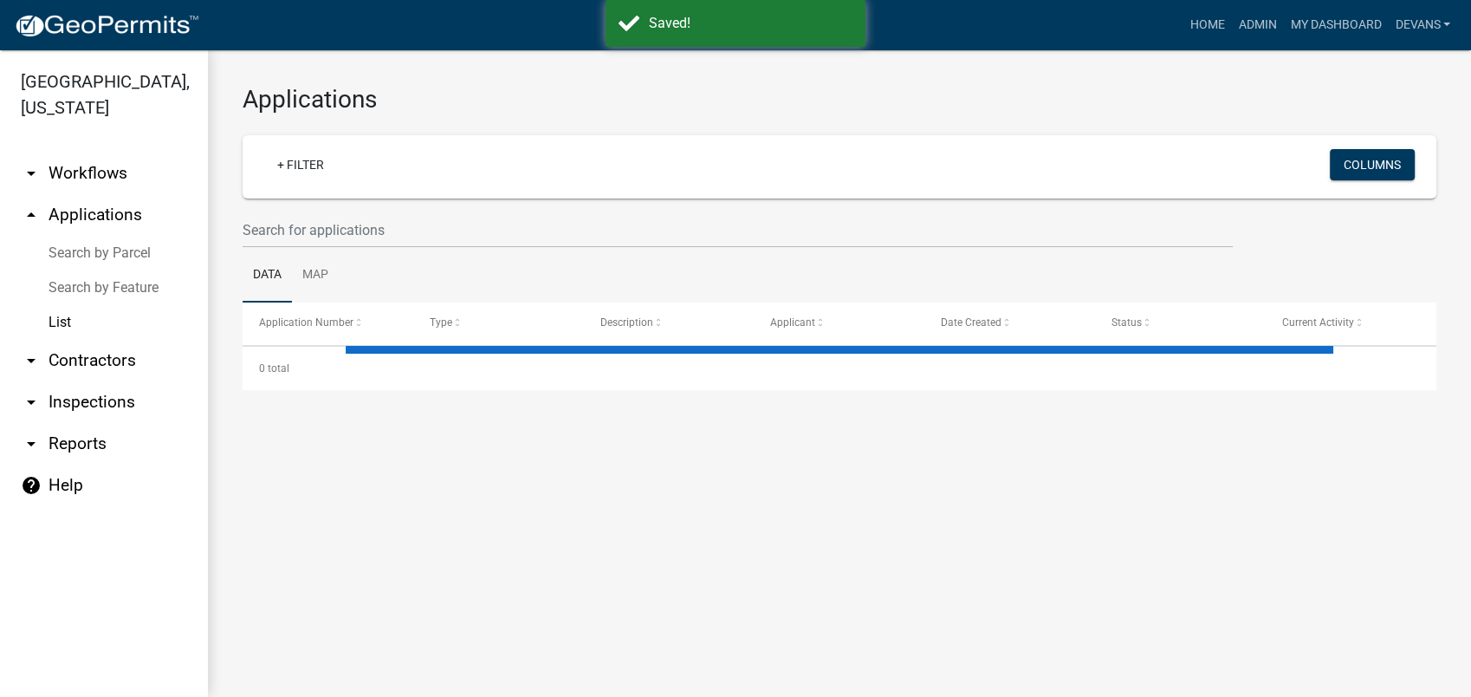
select select "1: 25"
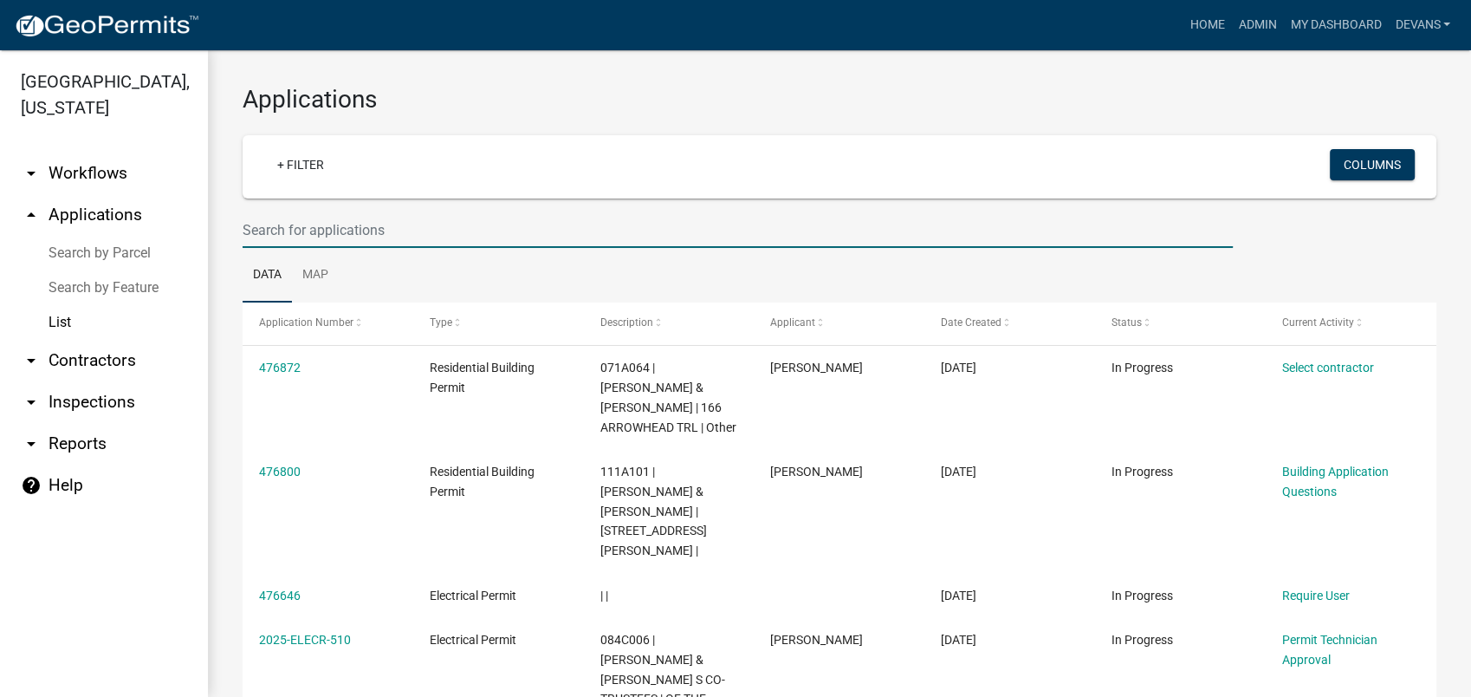
click at [268, 212] on input "text" at bounding box center [738, 230] width 990 height 36
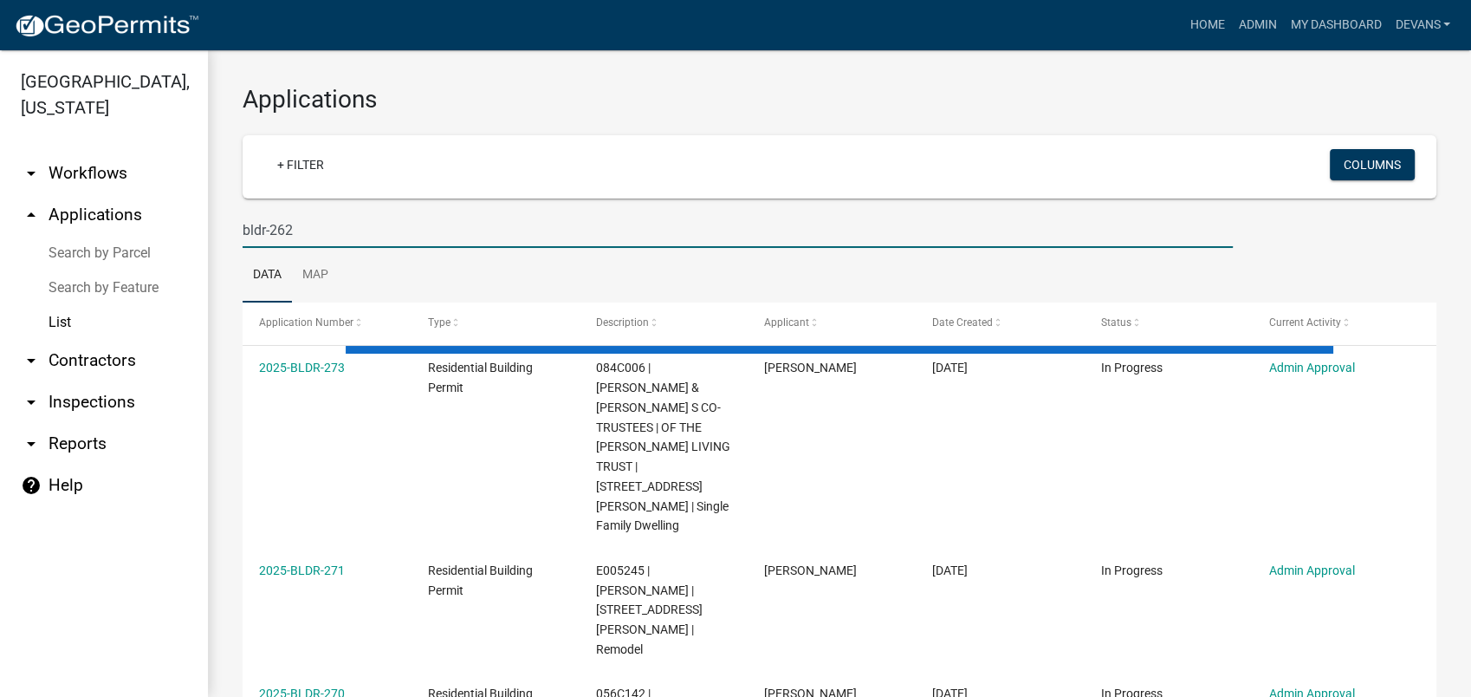
type input "bldr-262"
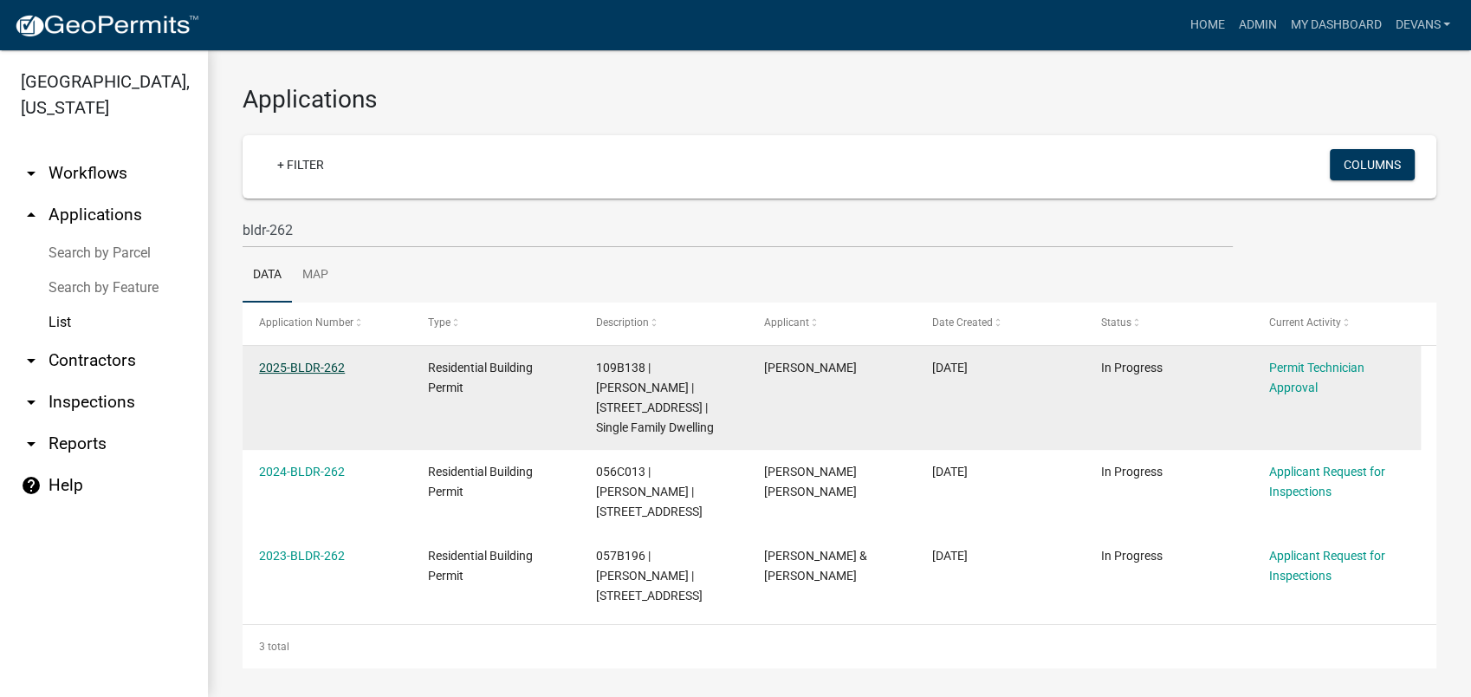
click at [301, 367] on link "2025-BLDR-262" at bounding box center [302, 367] width 86 height 14
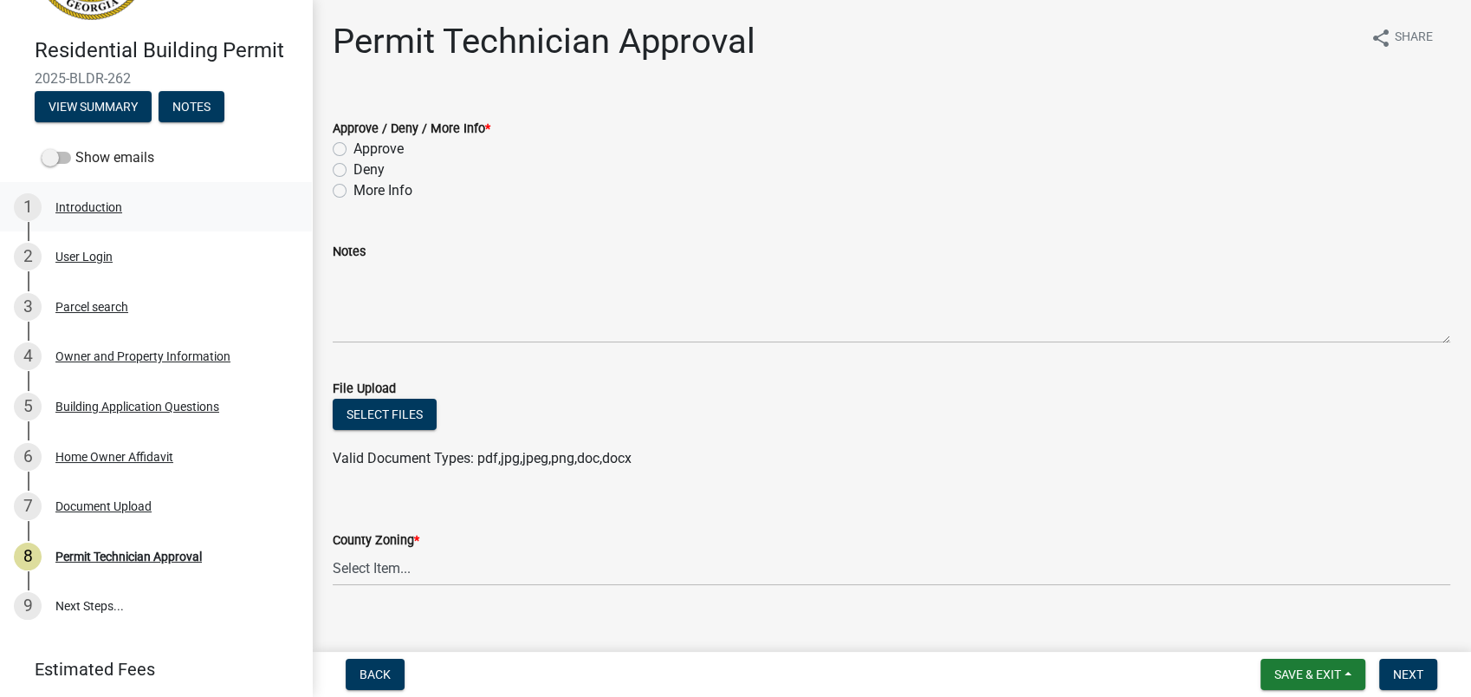
scroll to position [166, 0]
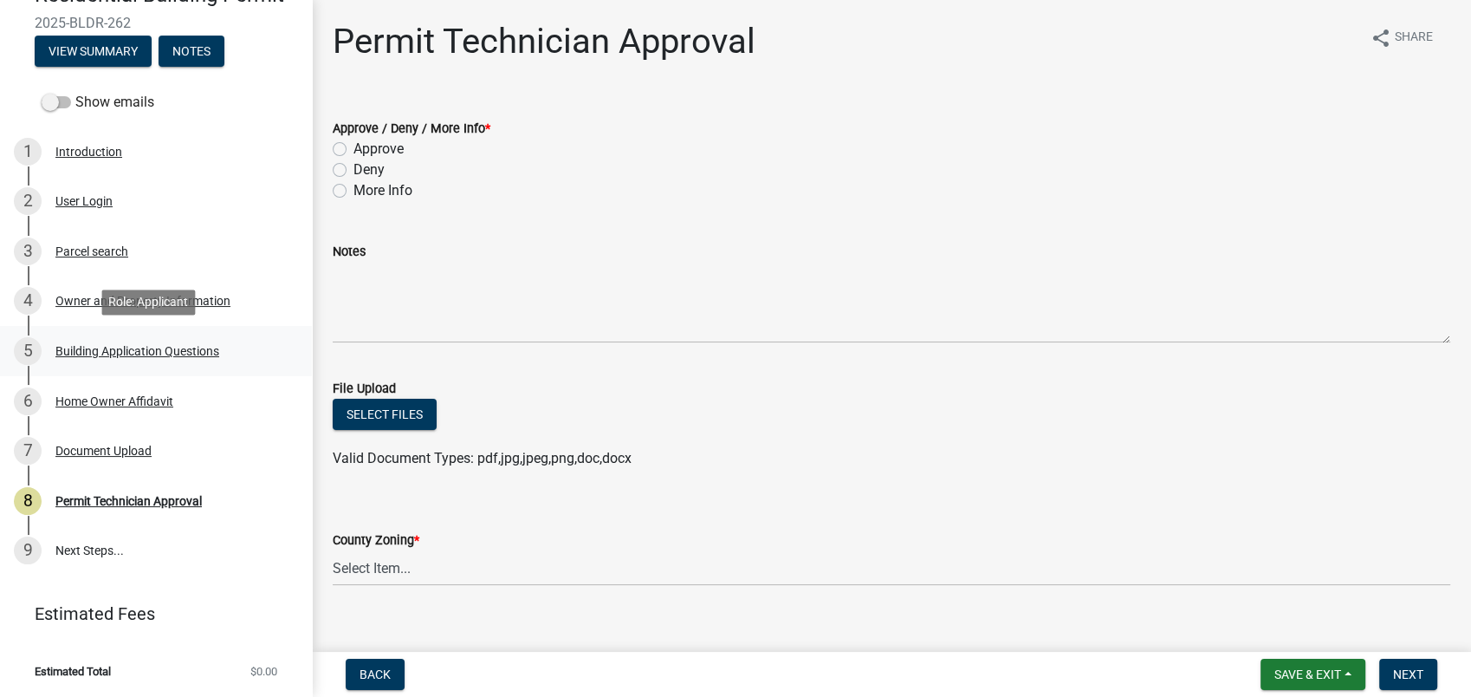
click at [156, 345] on div "Building Application Questions" at bounding box center [137, 351] width 164 height 12
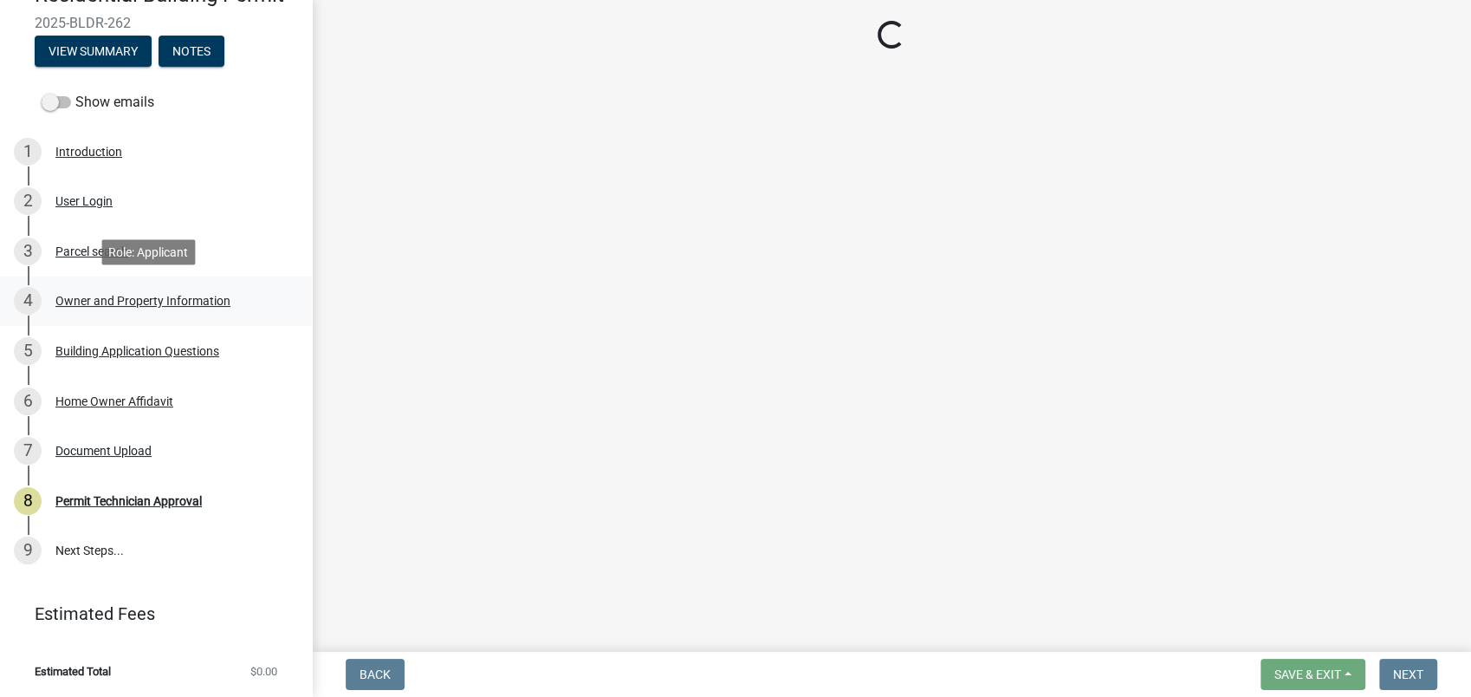
click at [145, 295] on div "Owner and Property Information" at bounding box center [142, 301] width 175 height 12
select select "78bfdc44-73ff-456e-a557-d4c99b9c08be"
select select "83394b22-4a11-496c-8e5c-75ade2e72faf"
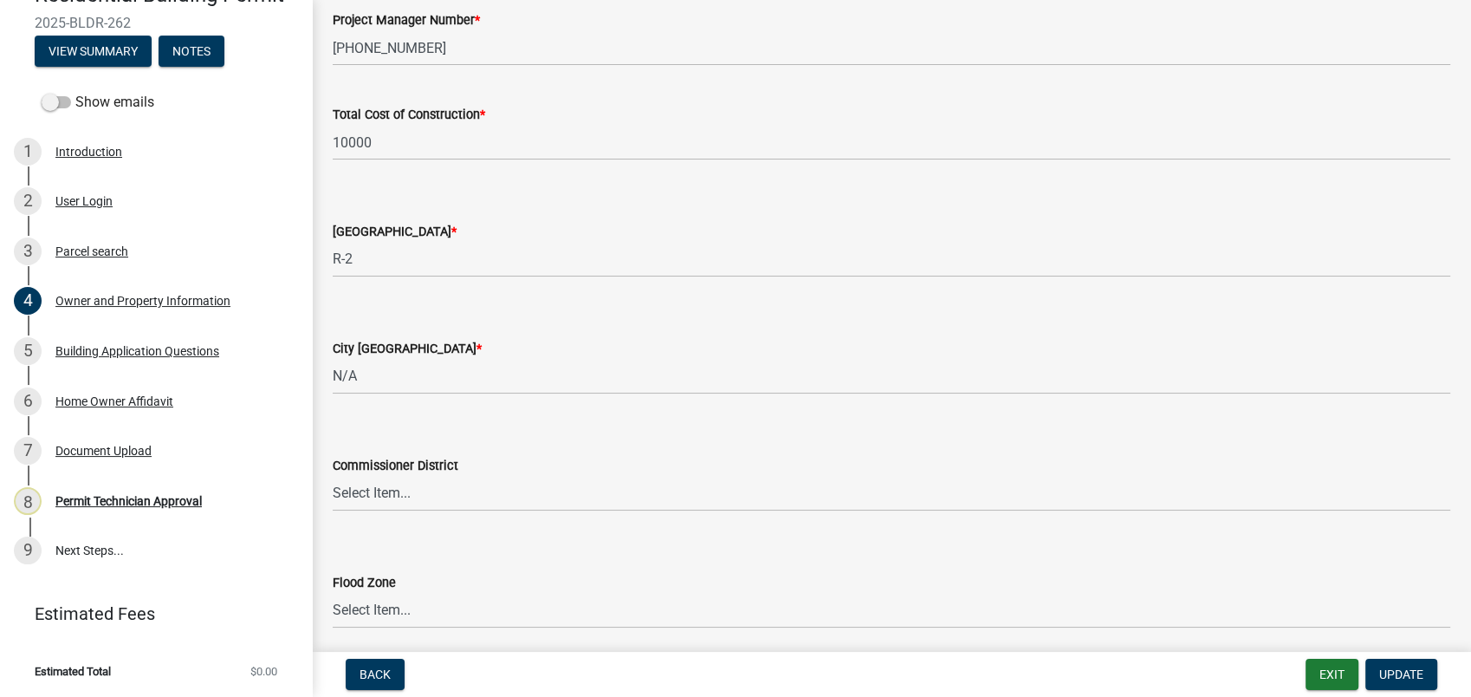
scroll to position [2929, 0]
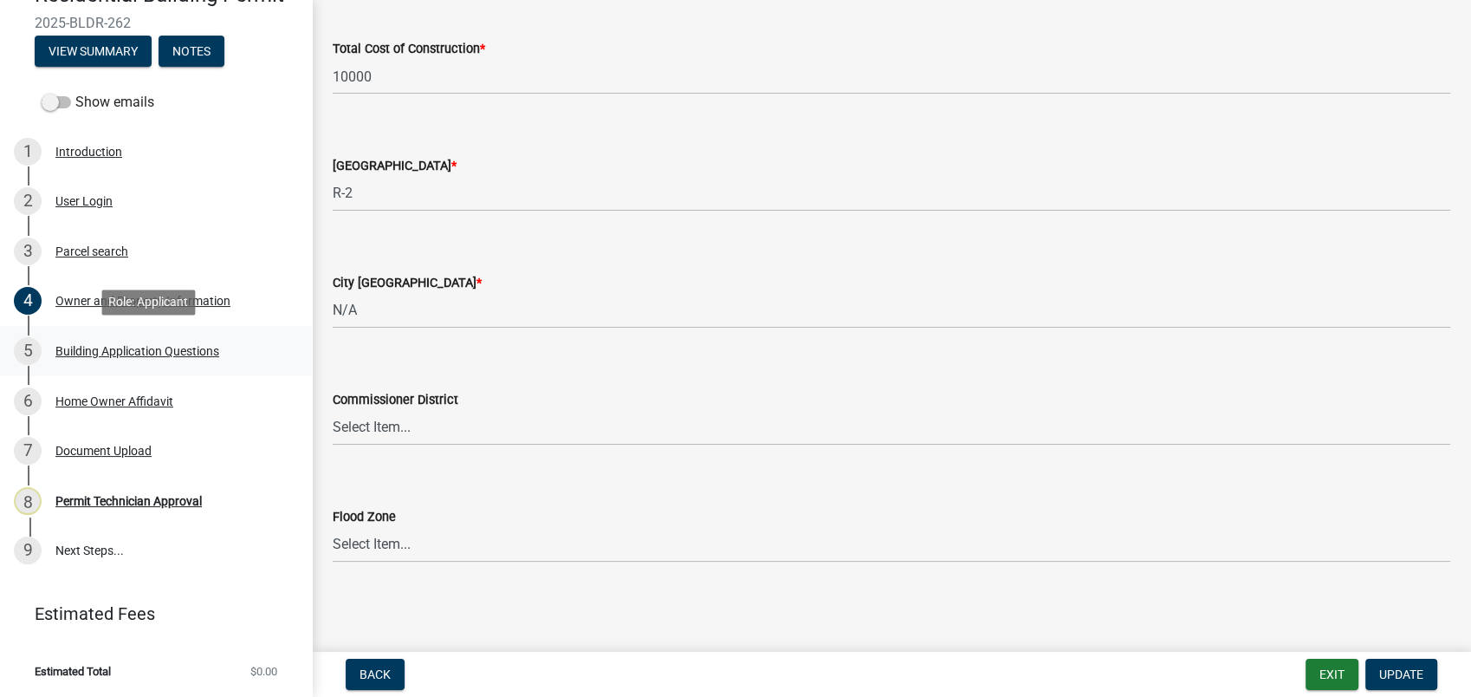
click at [105, 352] on div "Building Application Questions" at bounding box center [137, 351] width 164 height 12
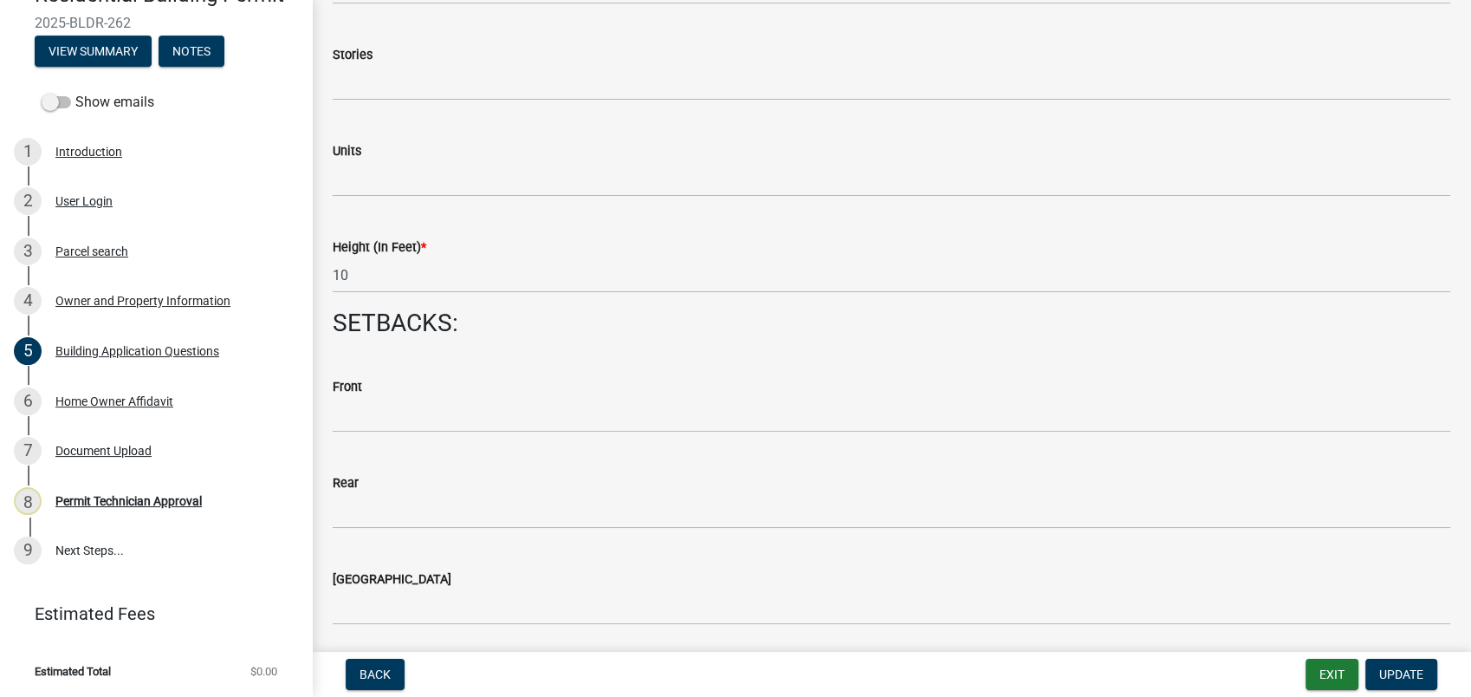
scroll to position [2406, 0]
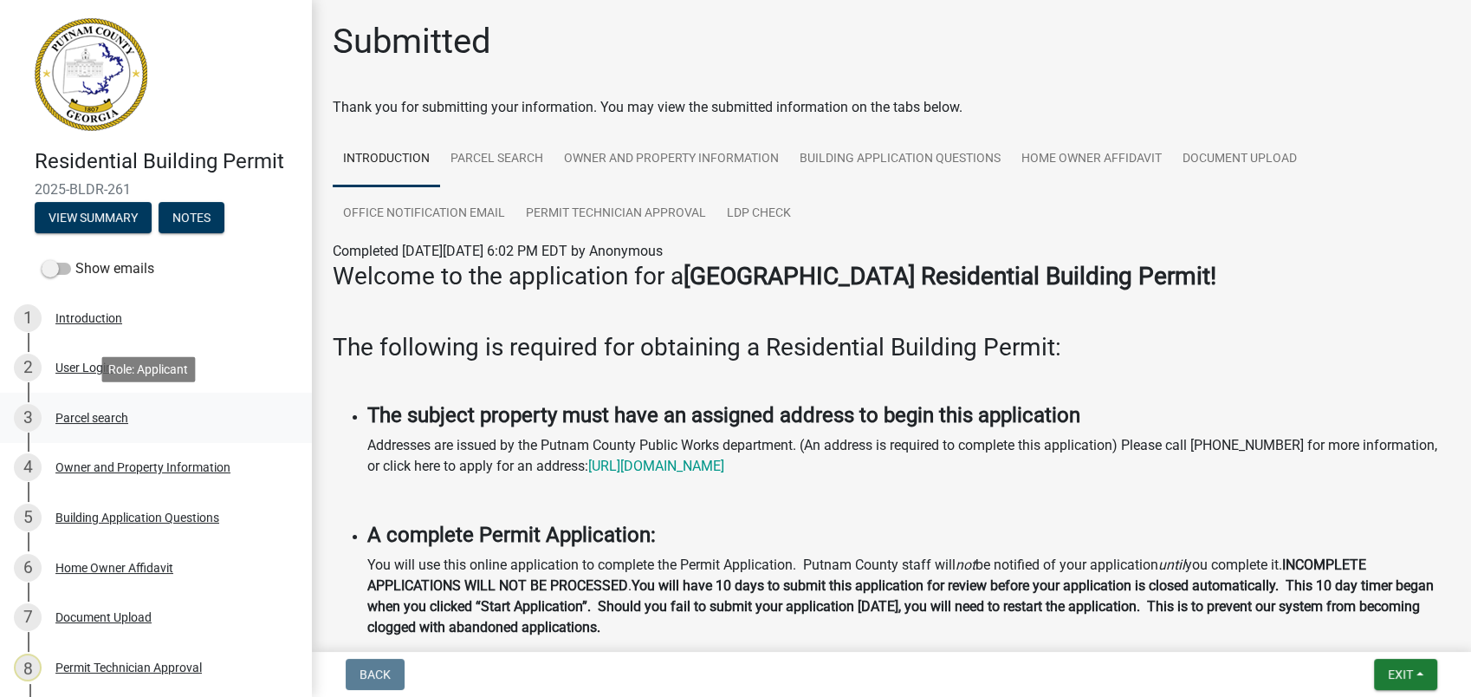
click at [130, 425] on div "3 Parcel search" at bounding box center [149, 418] width 270 height 28
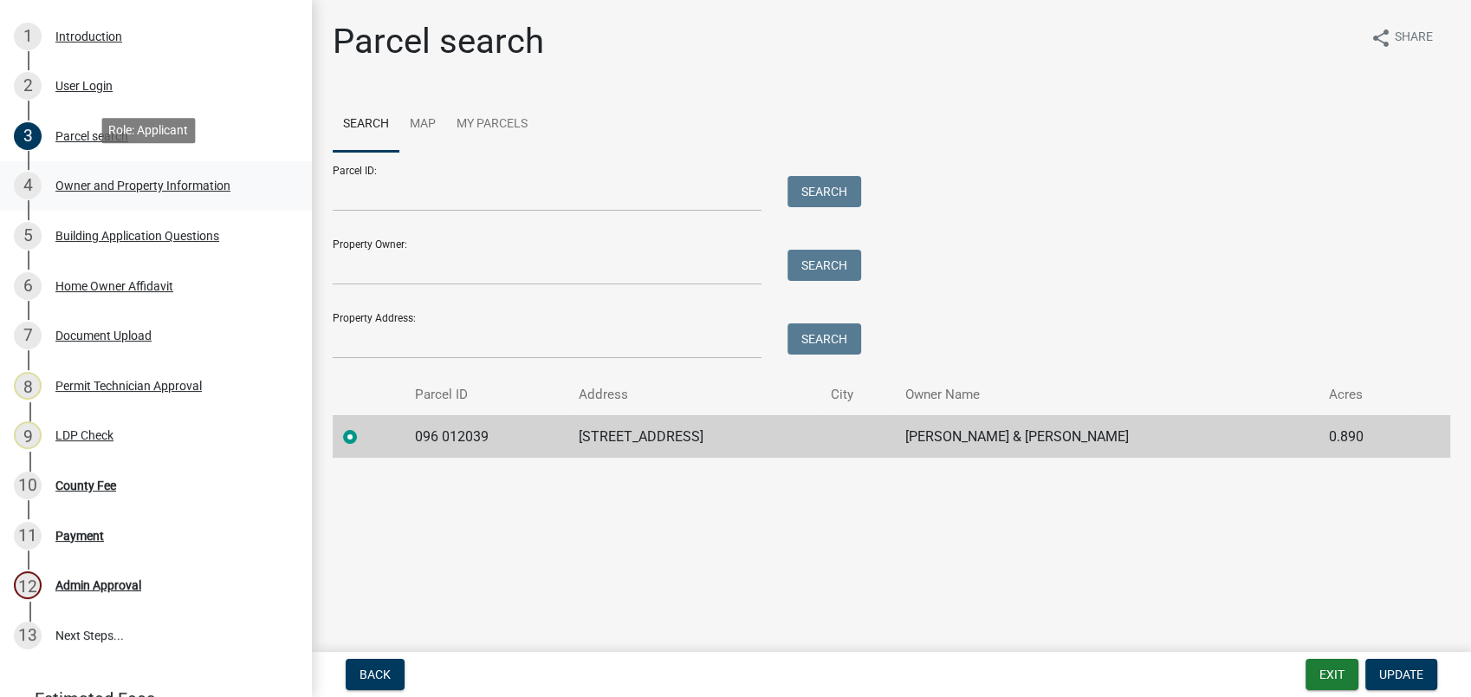
scroll to position [289, 0]
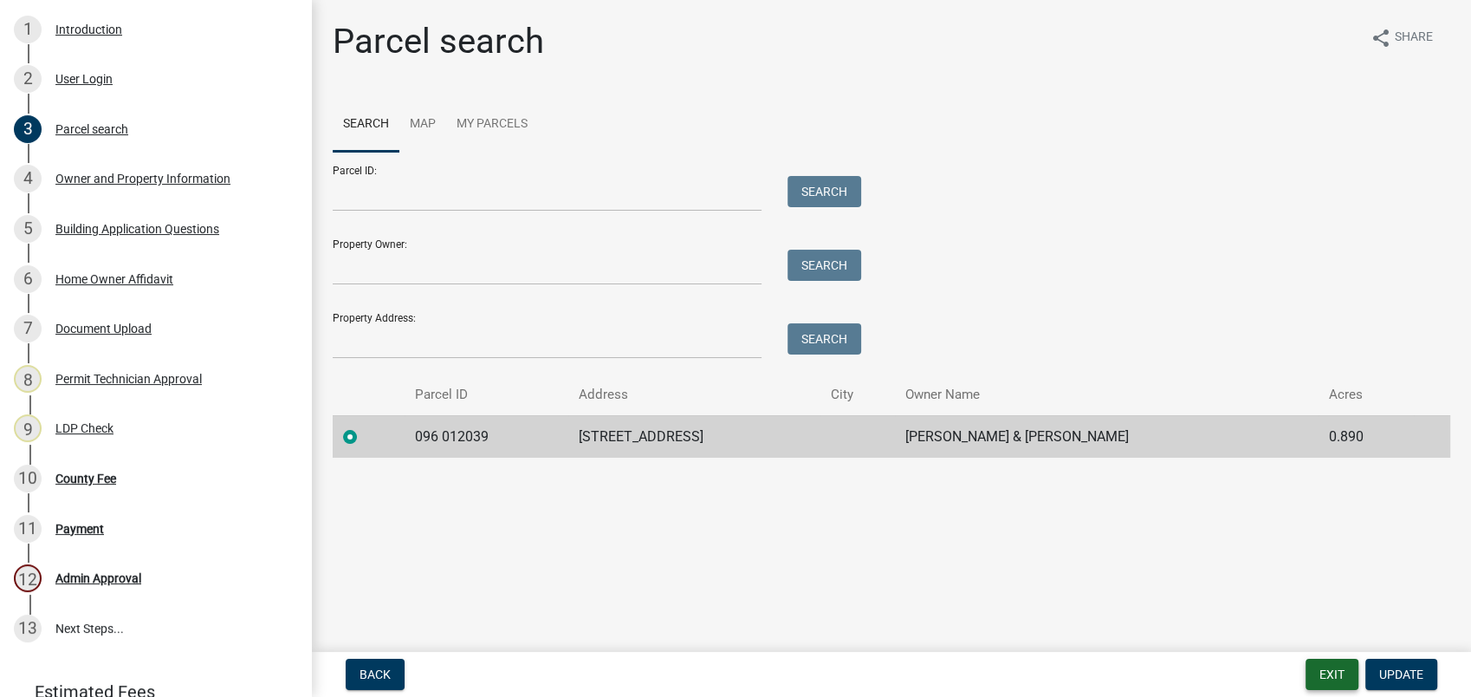
click at [1341, 675] on button "Exit" at bounding box center [1332, 673] width 53 height 31
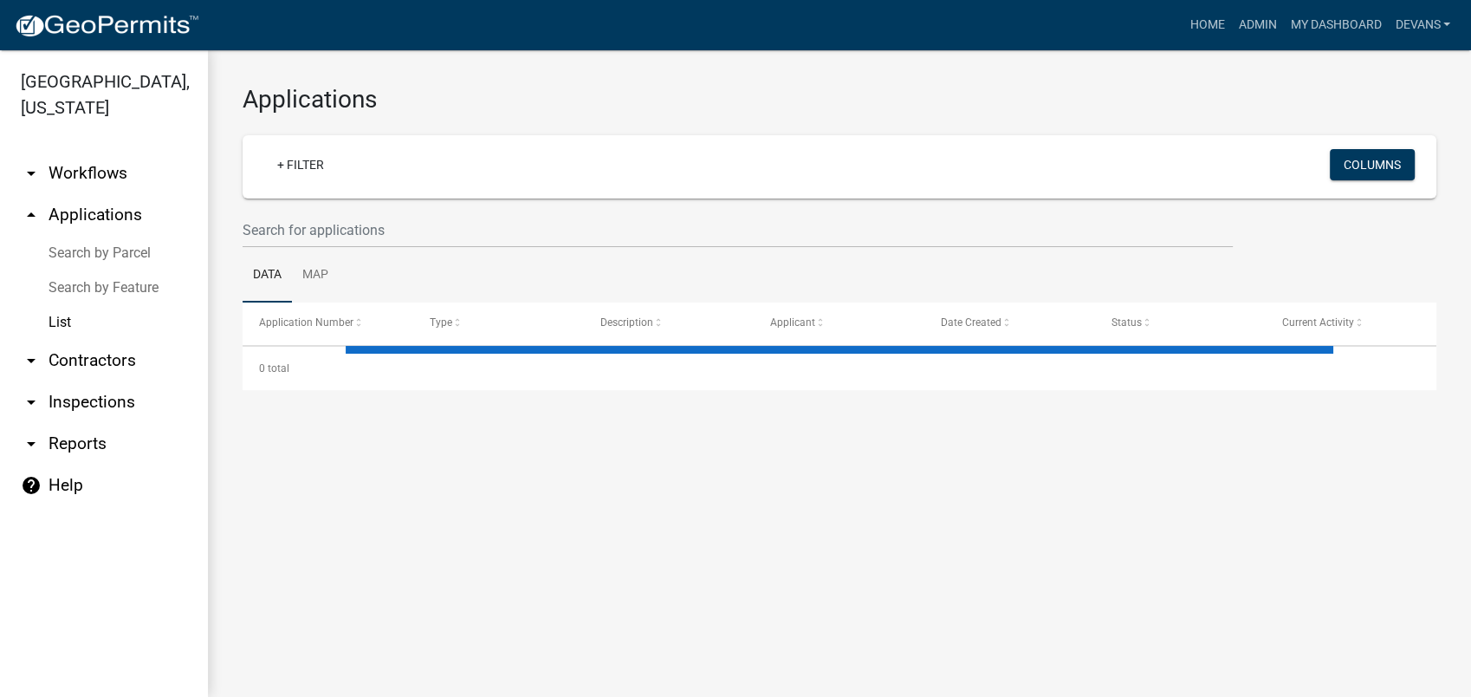
select select "1: 25"
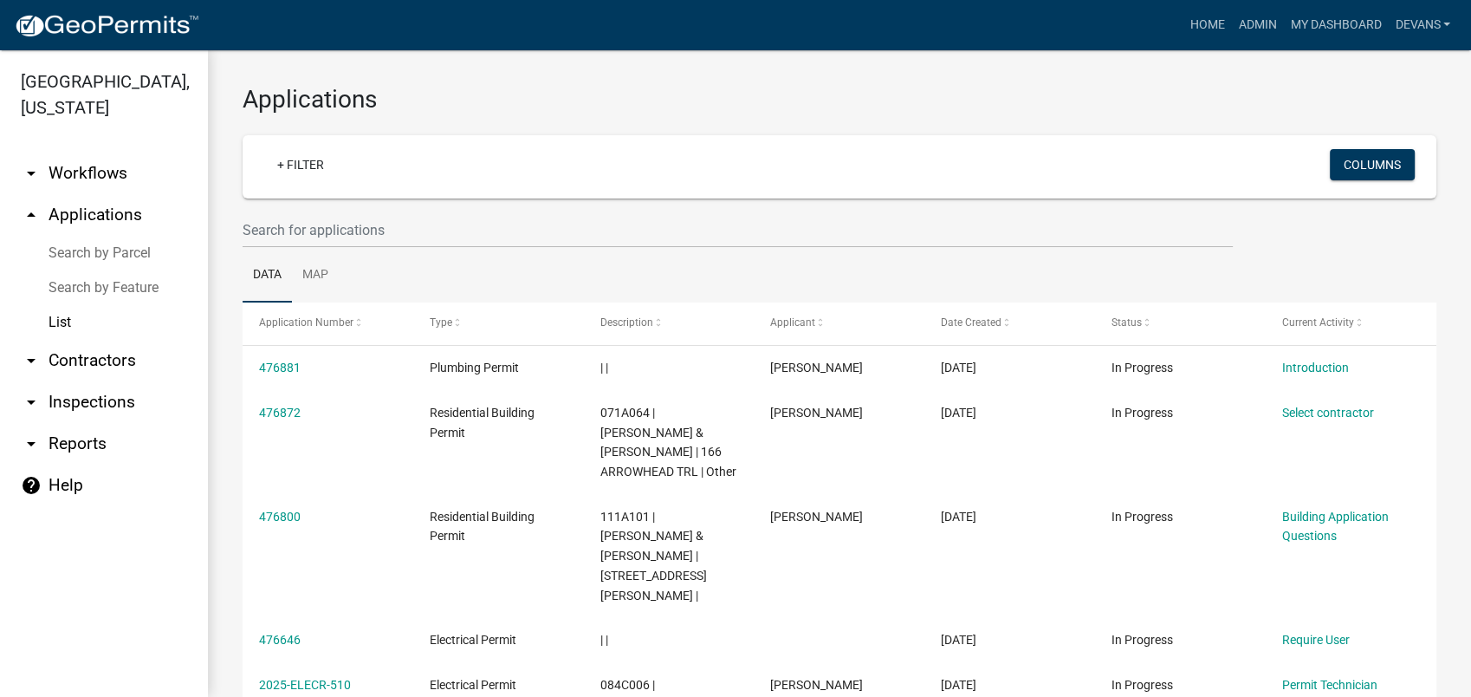
drag, startPoint x: 101, startPoint y: 216, endPoint x: 166, endPoint y: 152, distance: 90.7
click at [101, 216] on link "arrow_drop_up Applications" at bounding box center [104, 215] width 208 height 42
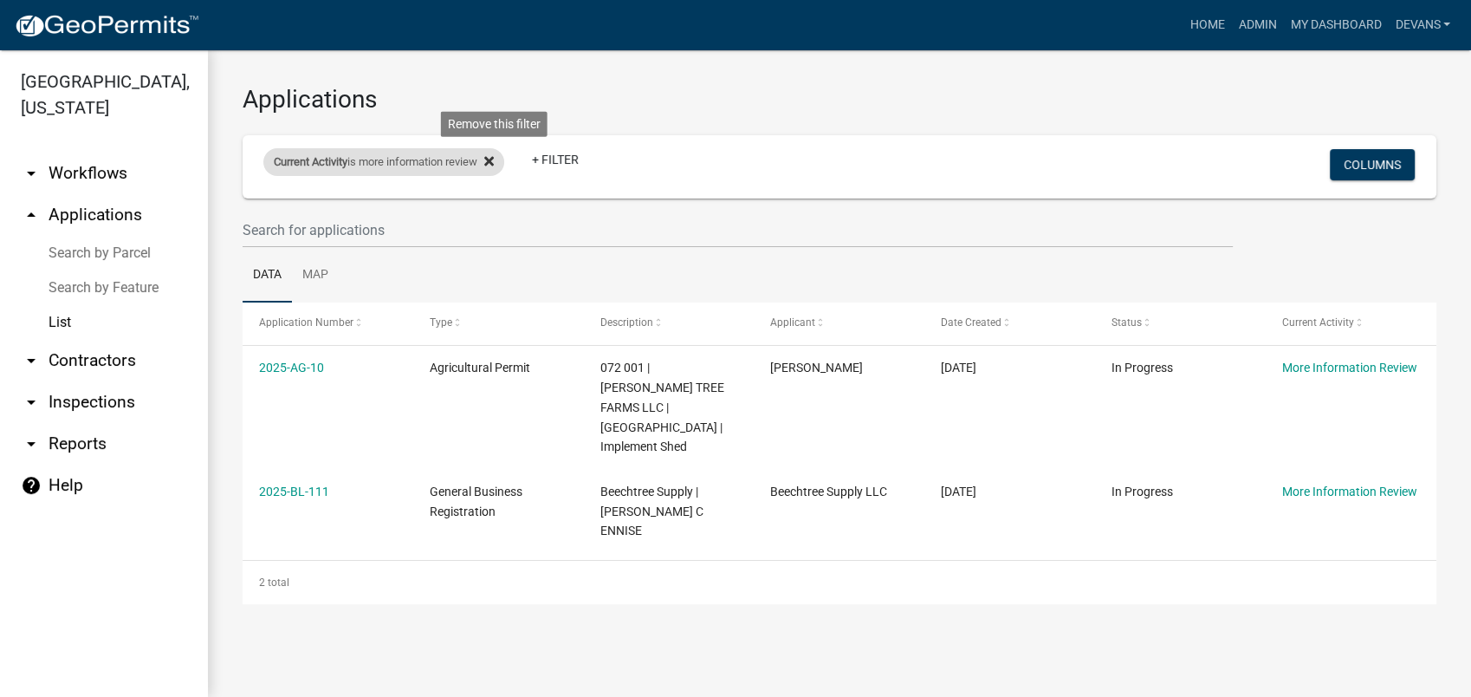
click at [494, 159] on icon at bounding box center [489, 161] width 10 height 10
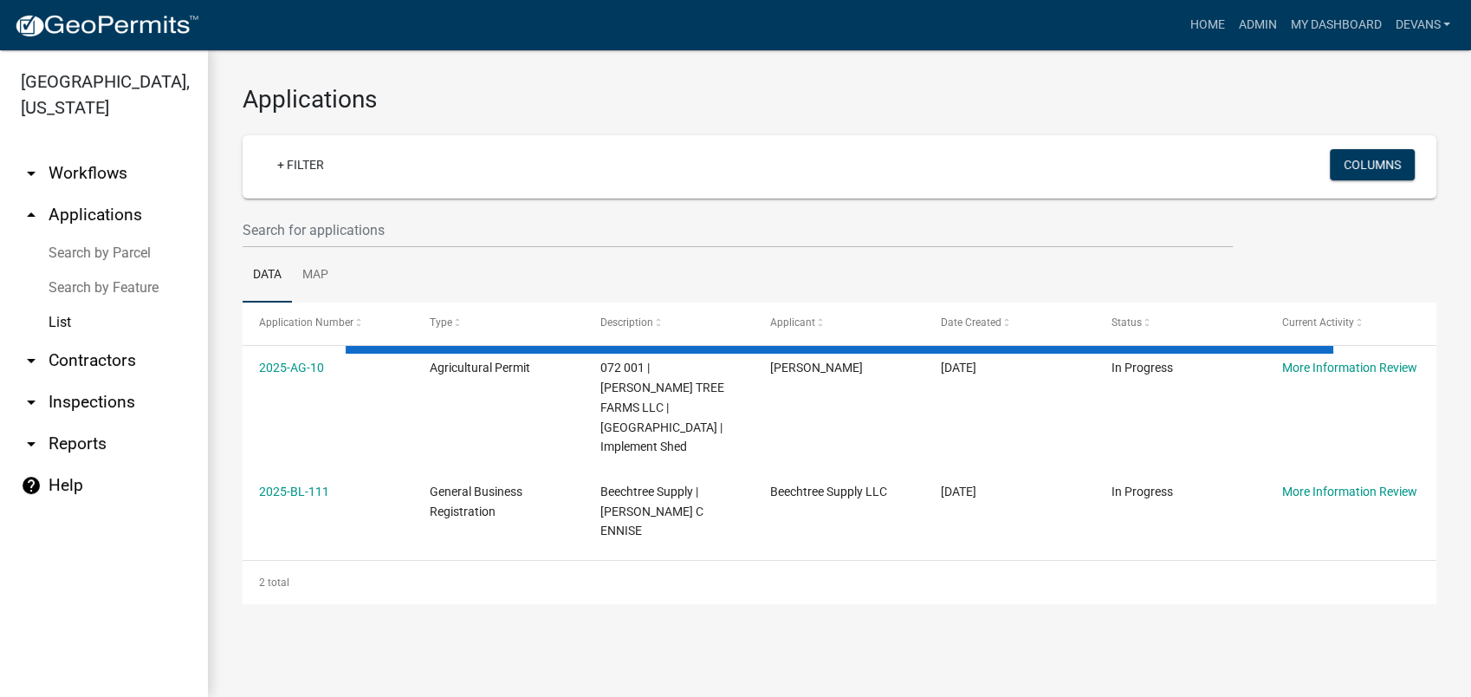
select select "1: 25"
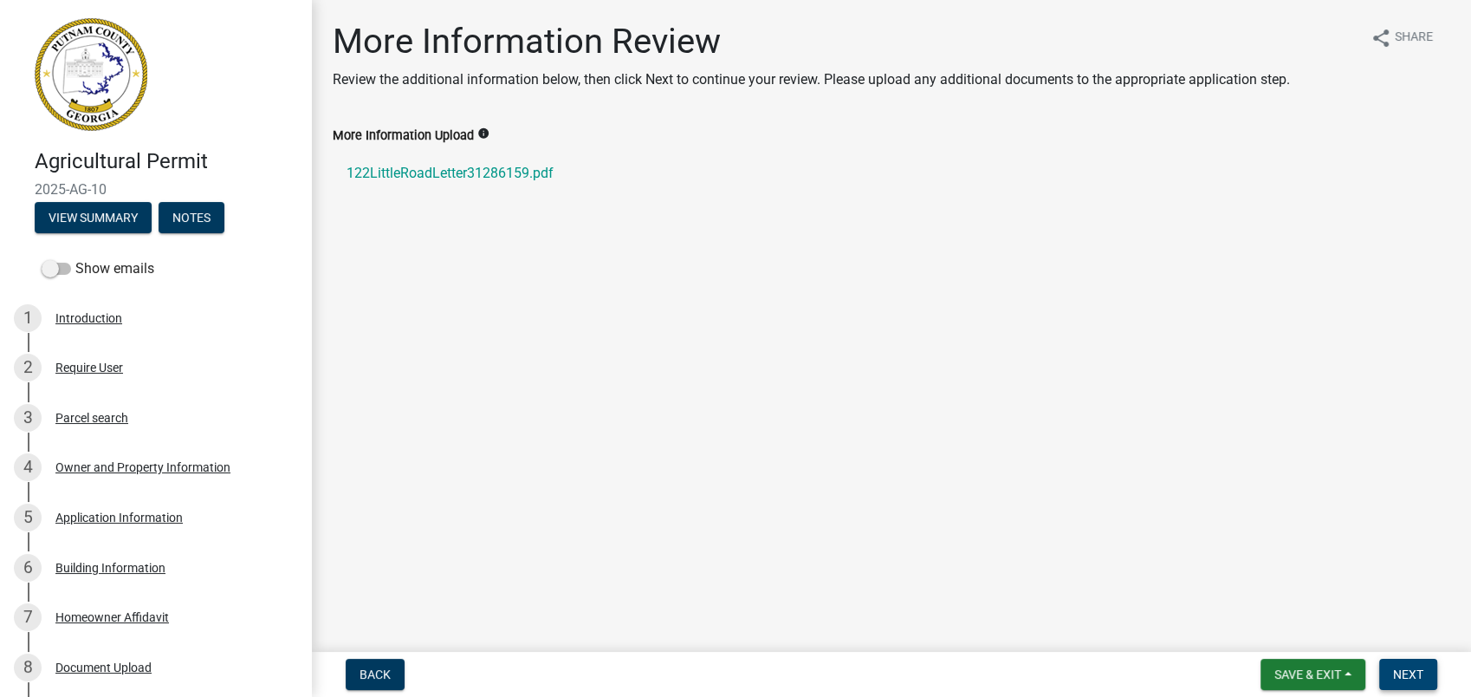
drag, startPoint x: 1413, startPoint y: 674, endPoint x: 977, endPoint y: 658, distance: 436.1
click at [1133, 696] on html "Internet Explorer does NOT work with GeoPermits. Get a new browser for more sec…" at bounding box center [735, 348] width 1471 height 697
click at [1279, 667] on span "Save & Exit" at bounding box center [1308, 674] width 67 height 14
click at [1295, 630] on button "Save & Exit" at bounding box center [1296, 629] width 139 height 42
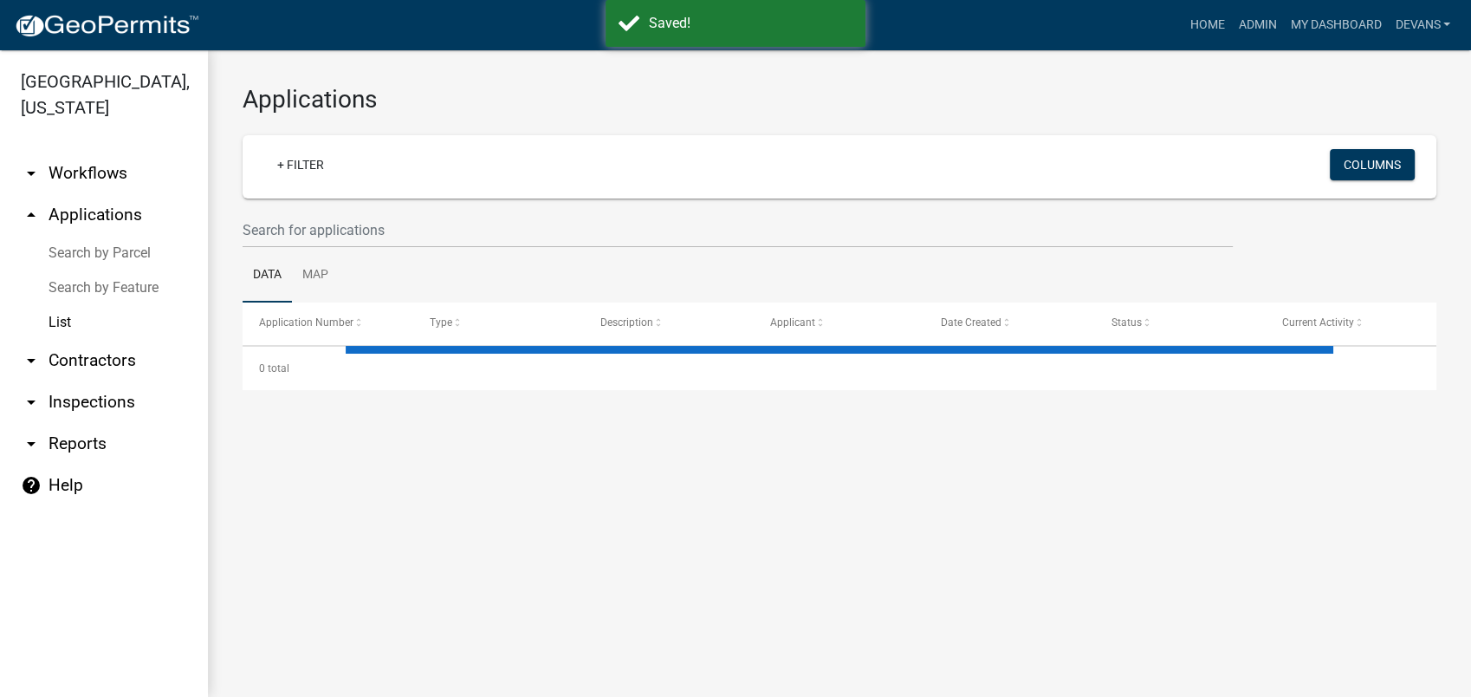
select select "1: 25"
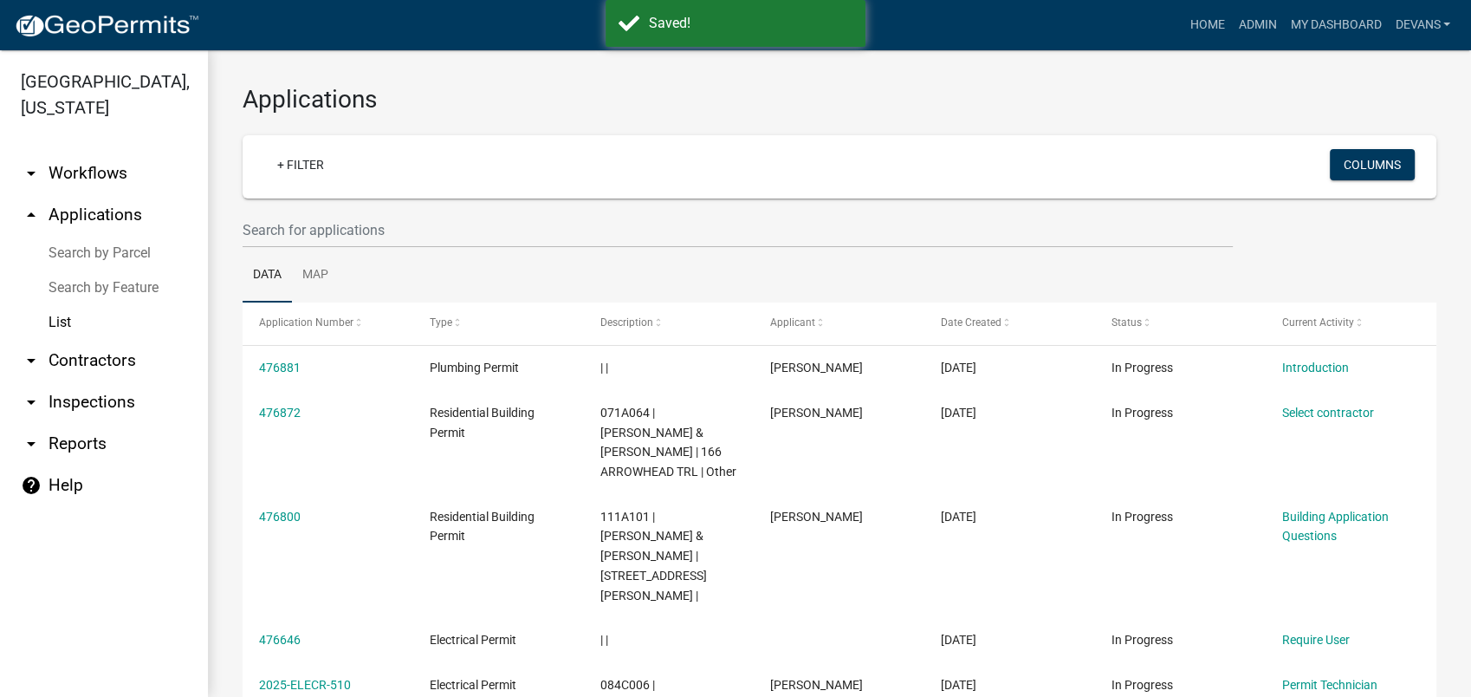
click at [76, 215] on link "arrow_drop_up Applications" at bounding box center [104, 215] width 208 height 42
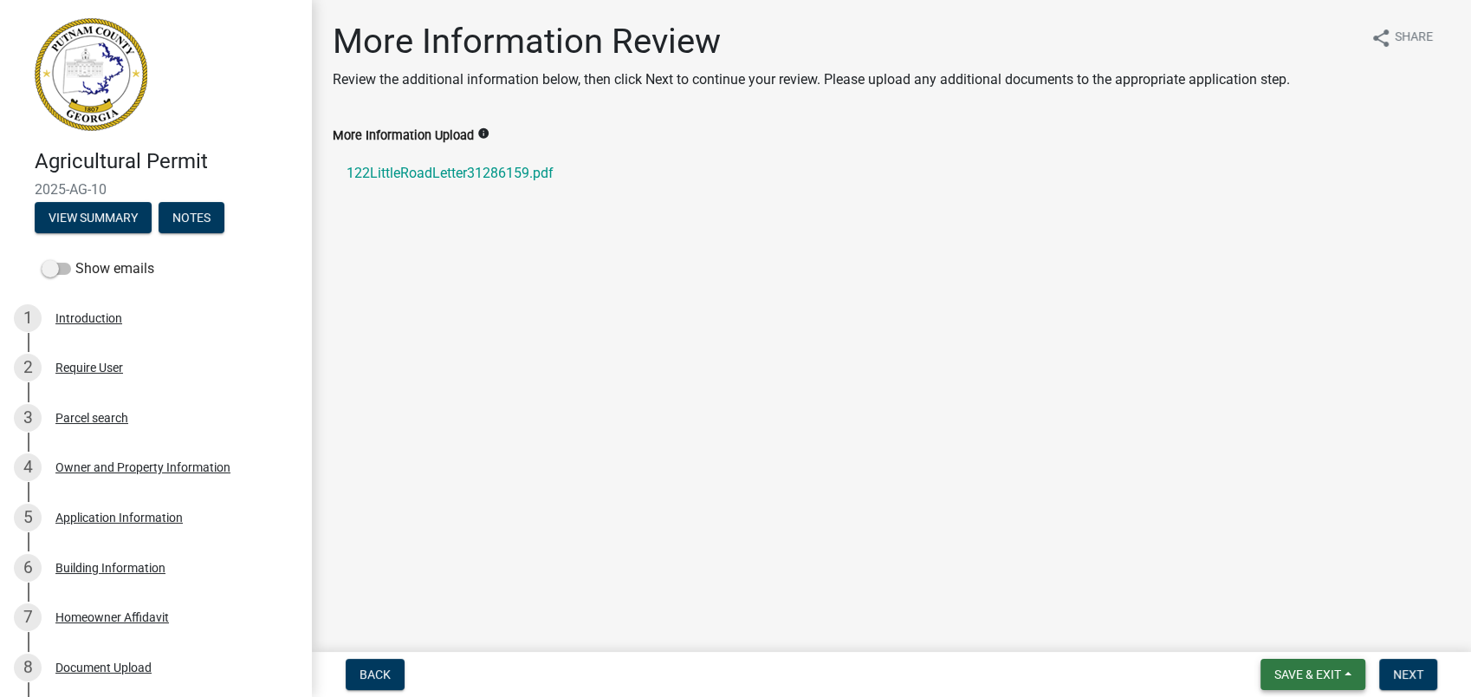
click at [1277, 676] on span "Save & Exit" at bounding box center [1308, 674] width 67 height 14
click at [1301, 621] on button "Save & Exit" at bounding box center [1296, 629] width 139 height 42
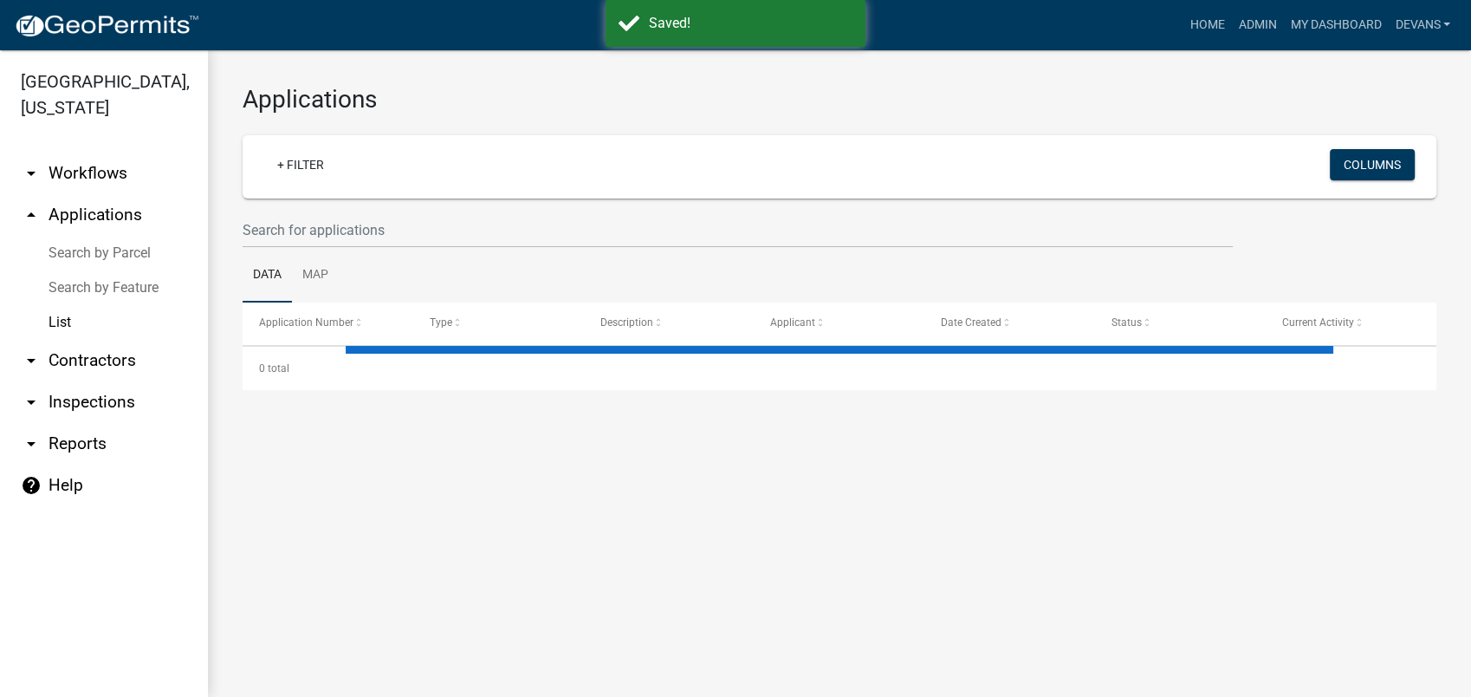
select select "1: 25"
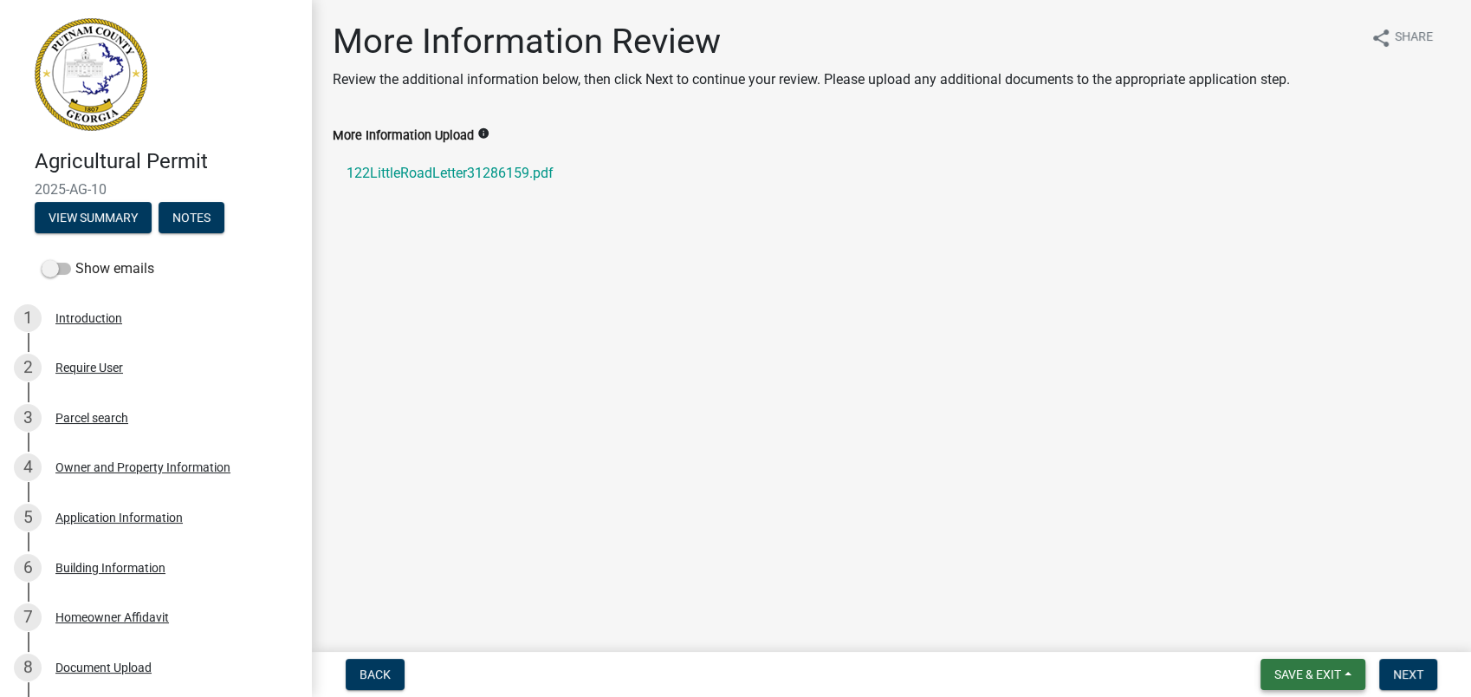
drag, startPoint x: 1294, startPoint y: 676, endPoint x: 1288, endPoint y: 665, distance: 11.6
click at [1294, 676] on span "Save & Exit" at bounding box center [1308, 674] width 67 height 14
click at [1288, 621] on button "Save & Exit" at bounding box center [1296, 629] width 139 height 42
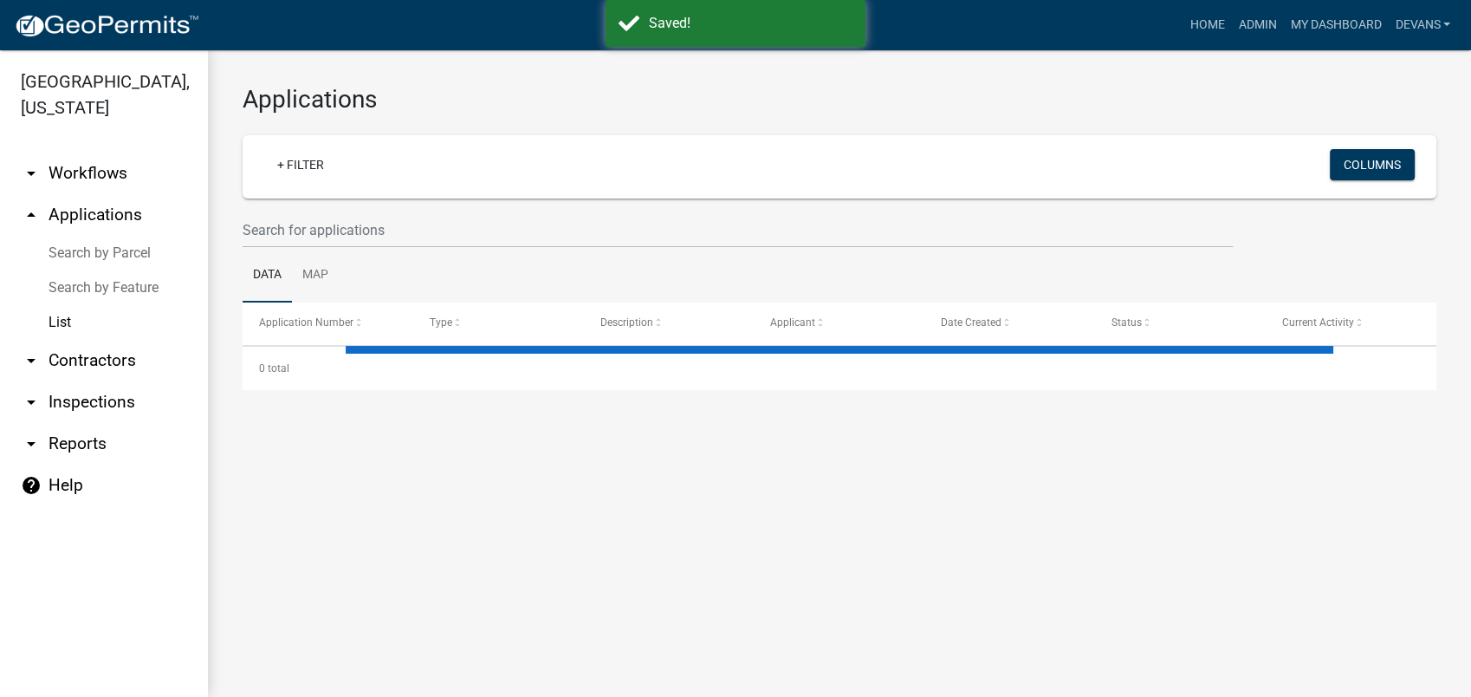
select select "1: 25"
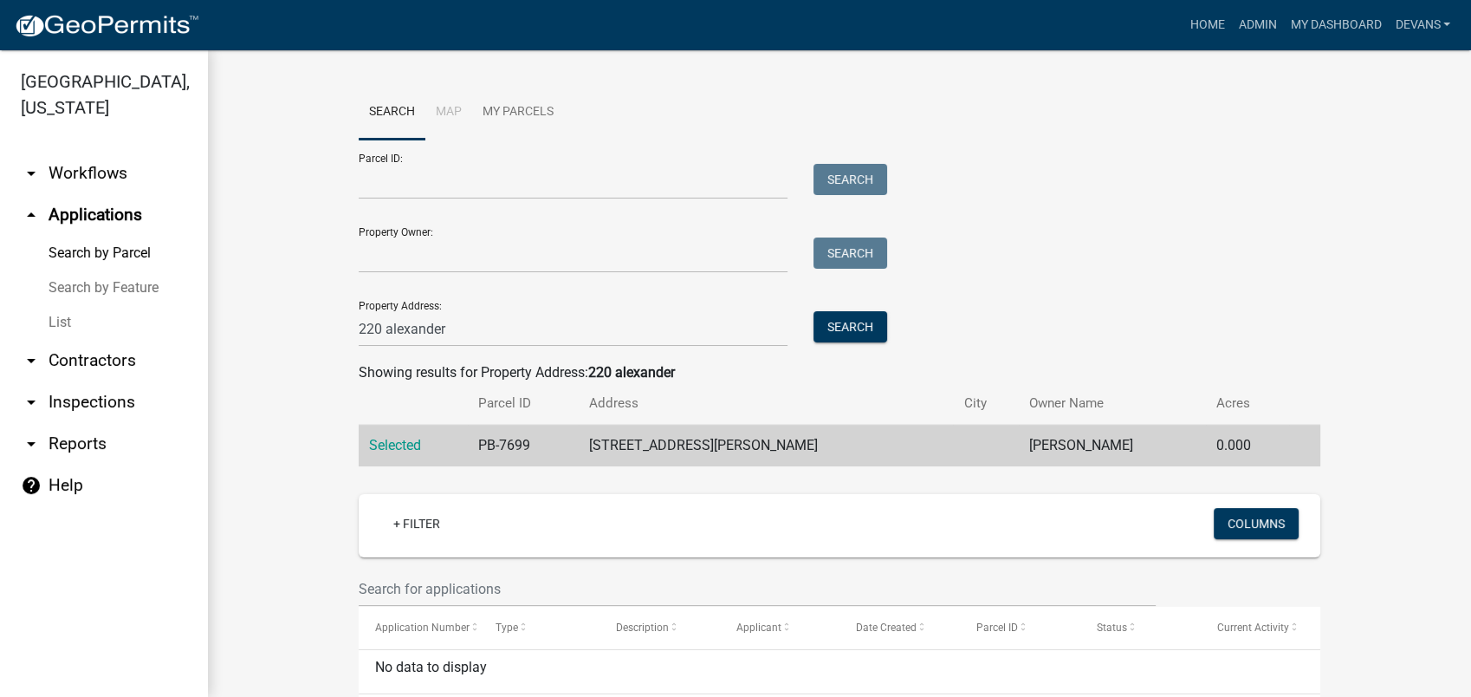
scroll to position [75, 0]
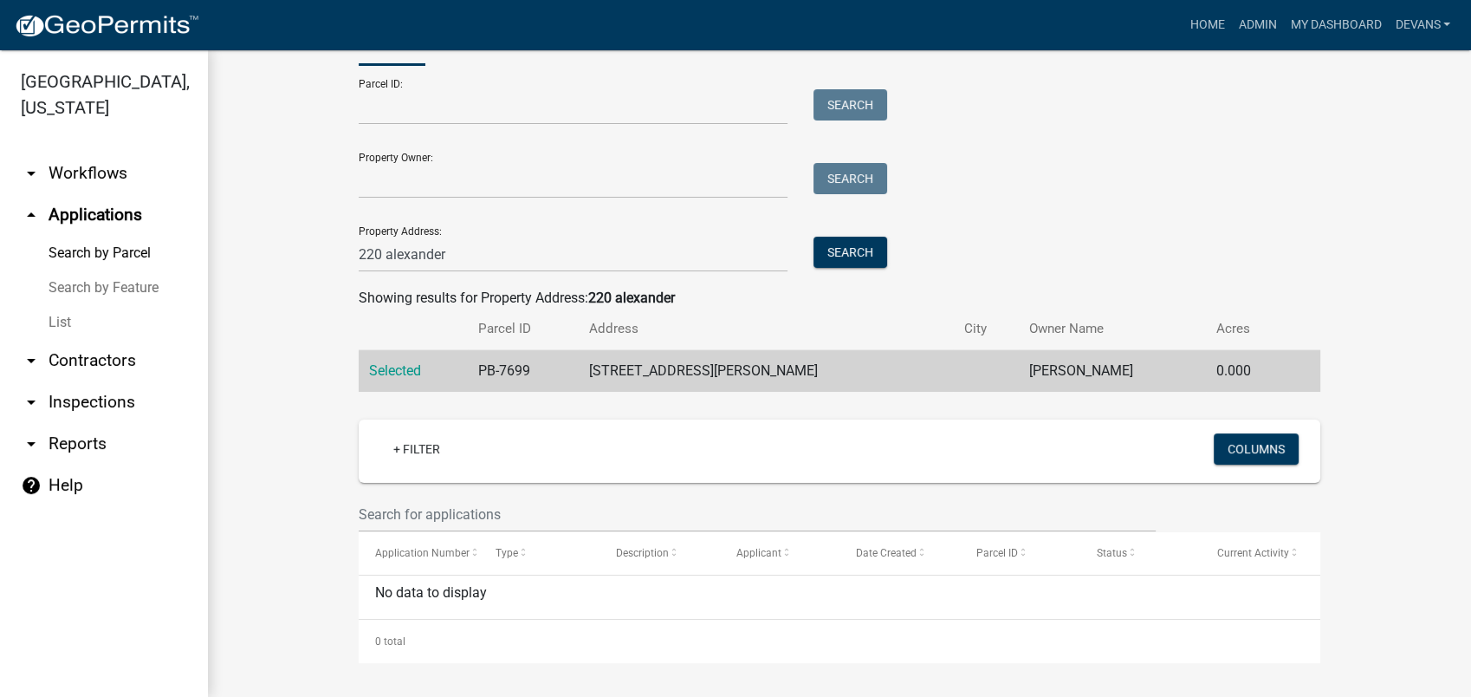
click at [45, 323] on link "List" at bounding box center [104, 322] width 208 height 35
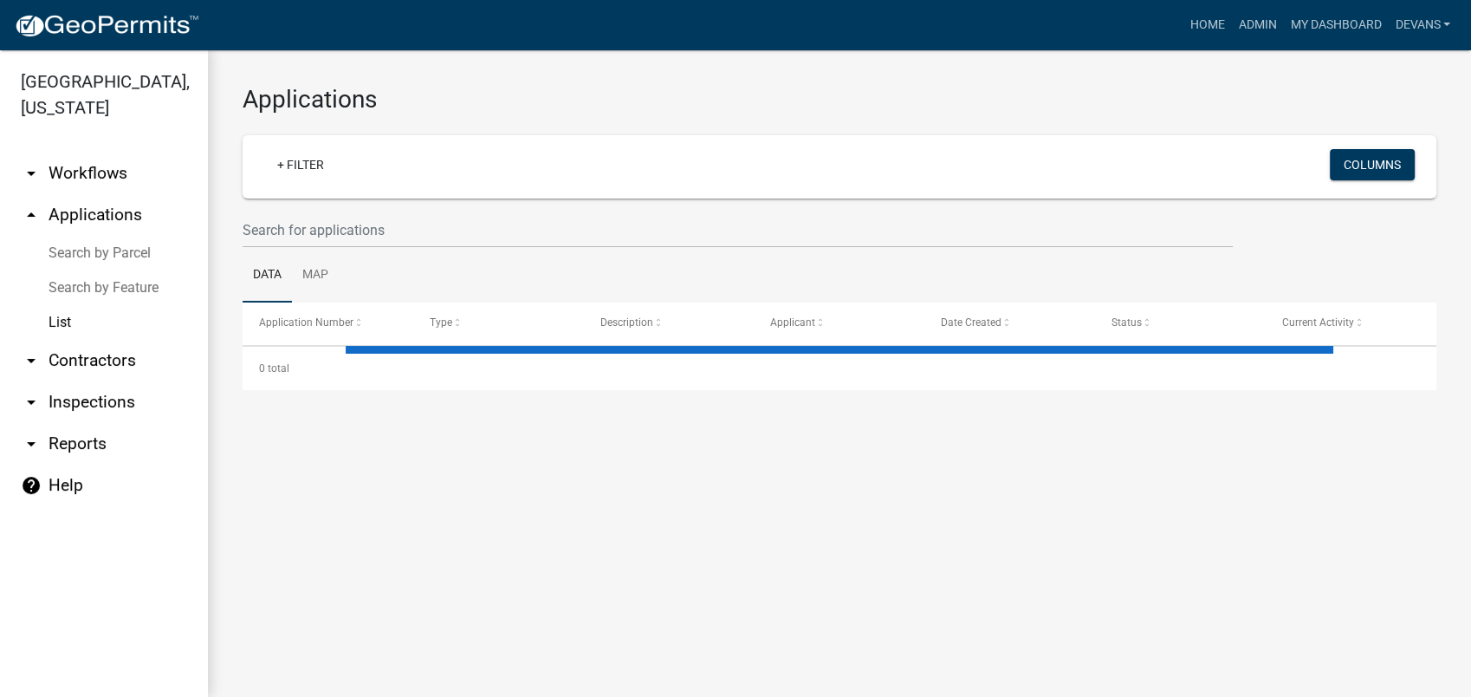
select select "1: 25"
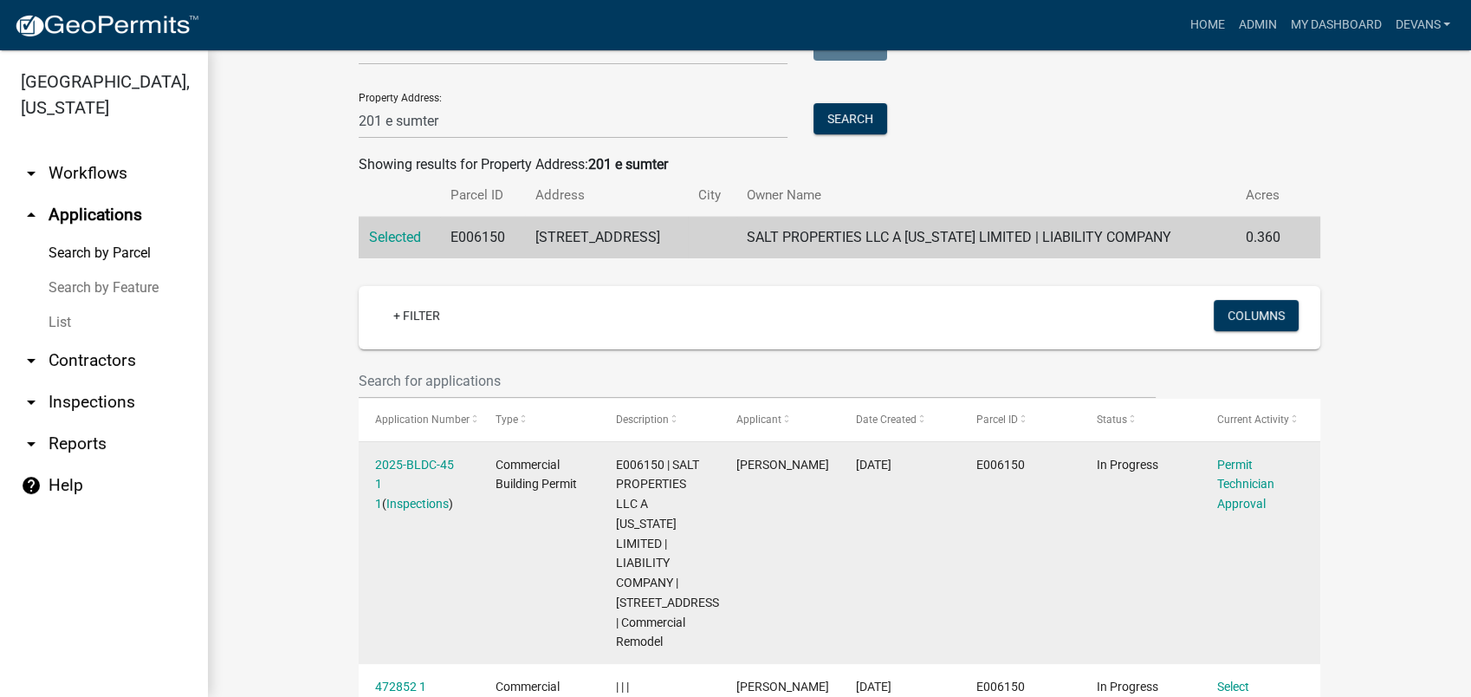
scroll to position [183, 0]
